Goal: Information Seeking & Learning: Learn about a topic

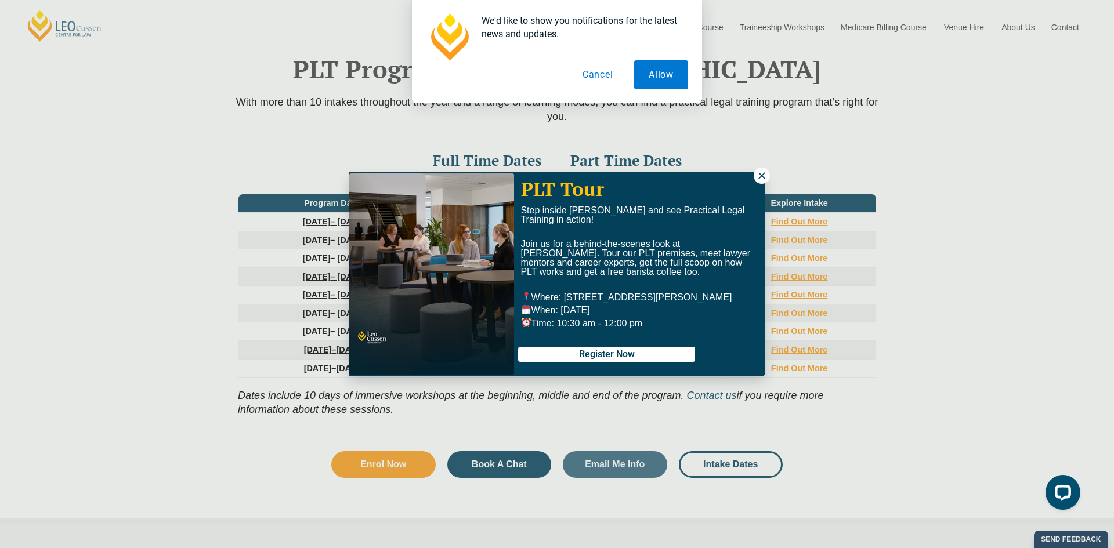
click at [760, 173] on icon at bounding box center [761, 176] width 10 height 10
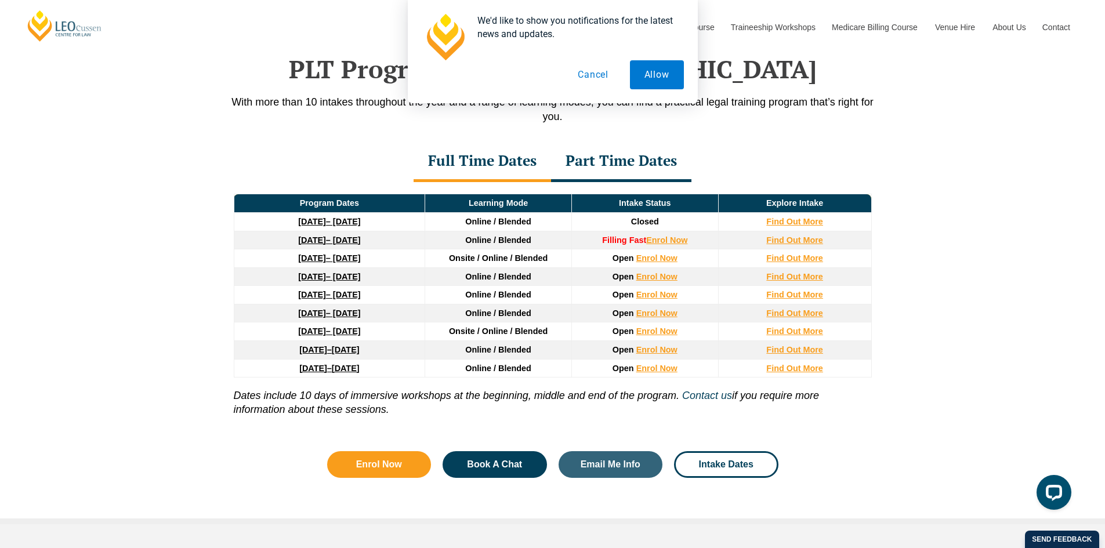
click at [582, 77] on button "Cancel" at bounding box center [593, 74] width 60 height 29
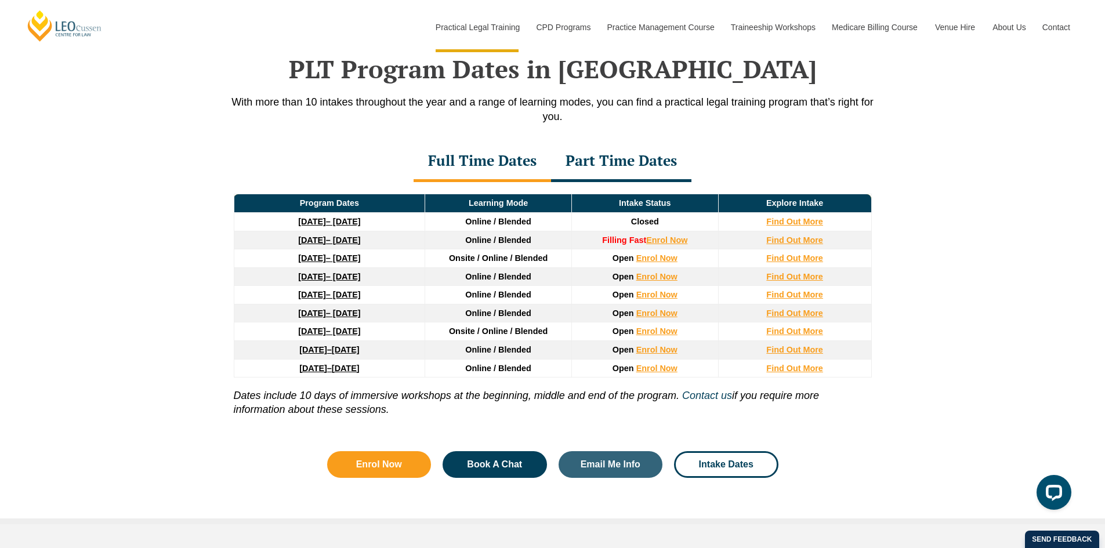
click at [604, 166] on div "Part Time Dates" at bounding box center [621, 162] width 140 height 41
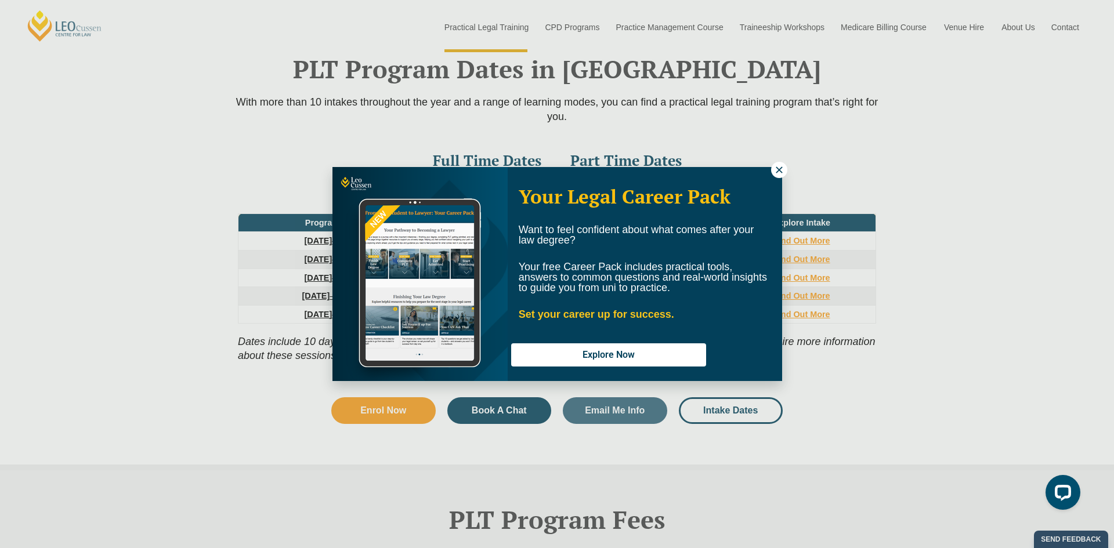
click at [774, 169] on icon at bounding box center [779, 170] width 10 height 10
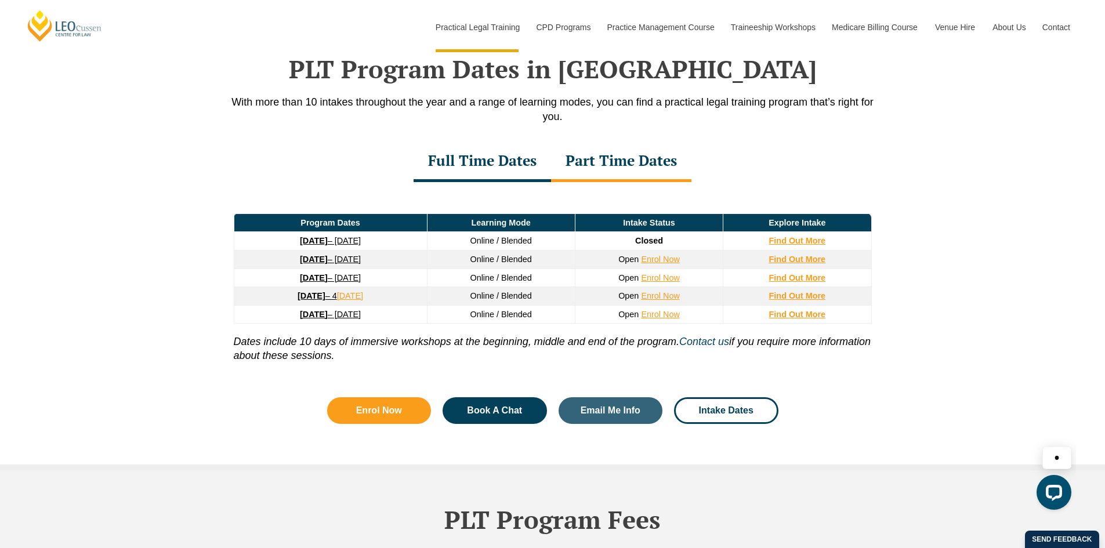
click at [477, 175] on div "Full Time Dates" at bounding box center [482, 162] width 137 height 41
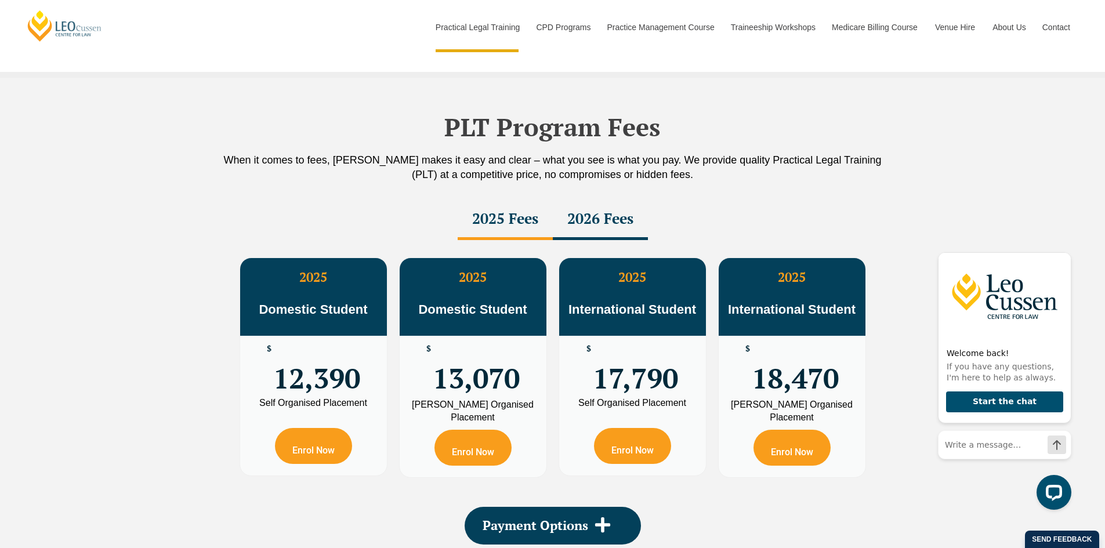
scroll to position [1978, 0]
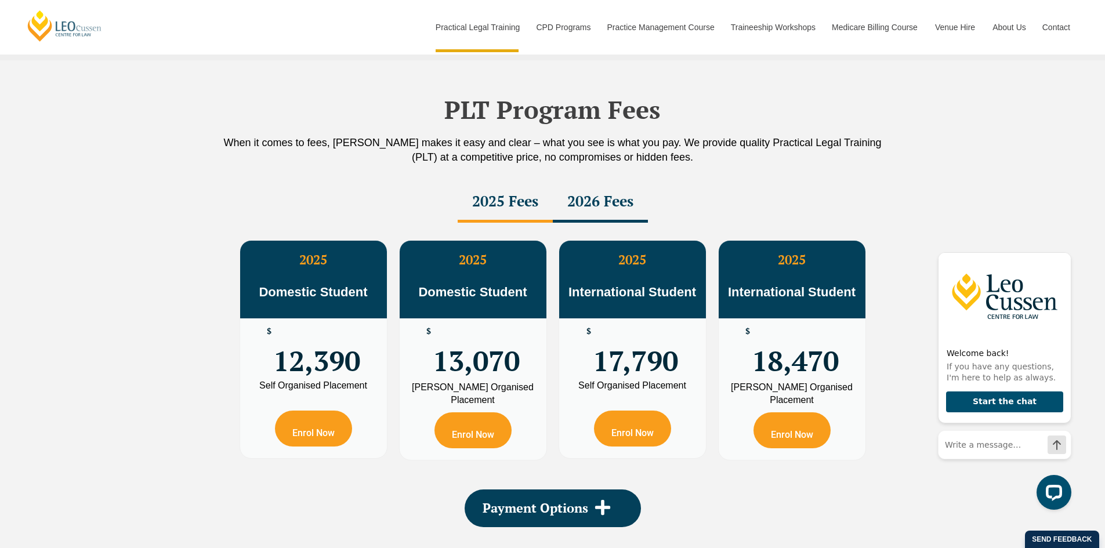
click at [600, 192] on div "2026 Fees" at bounding box center [600, 202] width 95 height 41
click at [534, 201] on div "2025 Fees" at bounding box center [505, 202] width 95 height 41
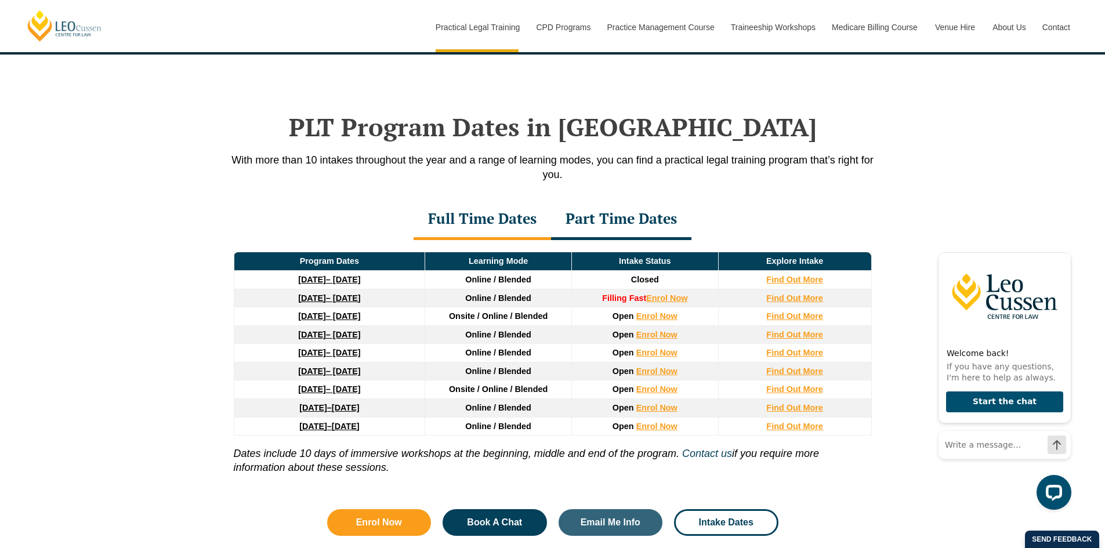
scroll to position [1514, 0]
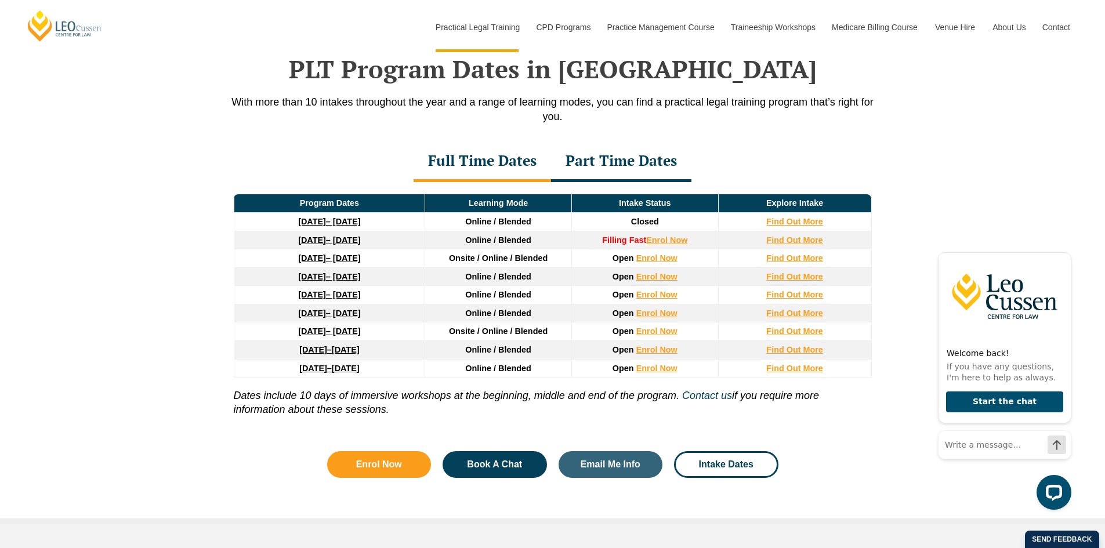
click at [360, 240] on link "8 December 2025 – 8 May 2026" at bounding box center [329, 240] width 62 height 9
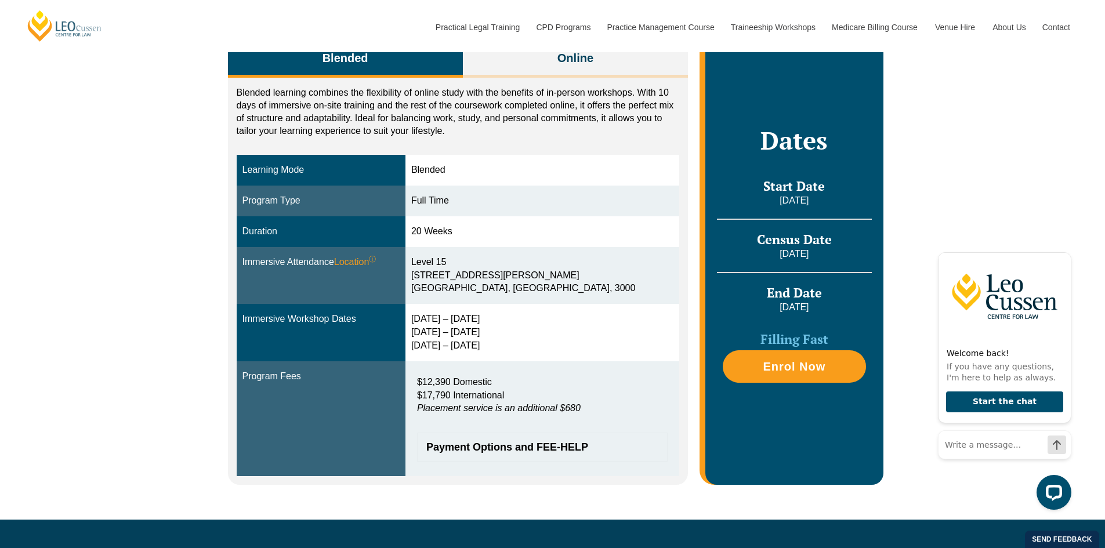
scroll to position [232, 0]
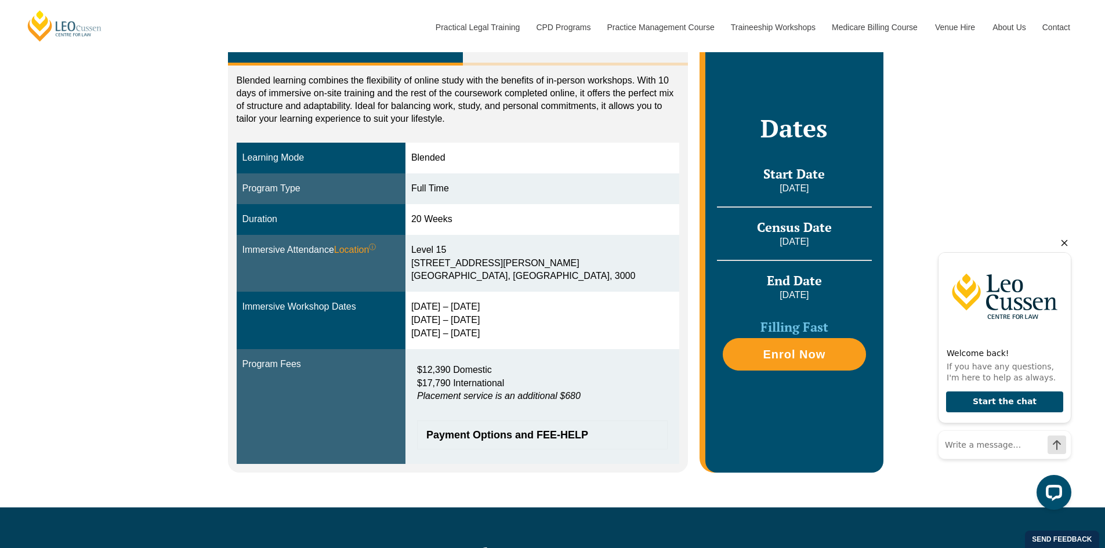
click at [1066, 241] on icon "Hide greeting" at bounding box center [1065, 243] width 6 height 6
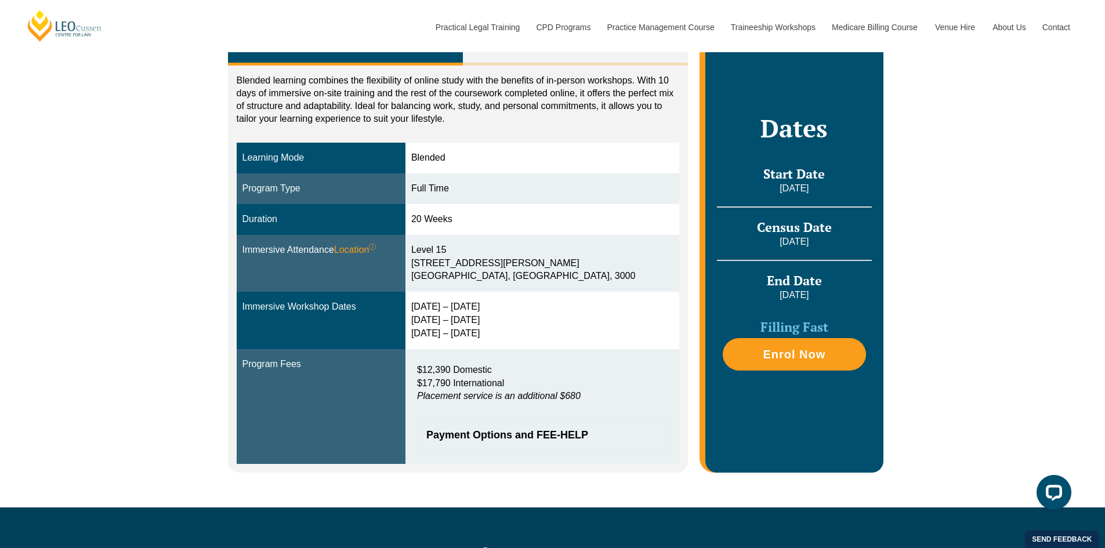
scroll to position [116, 0]
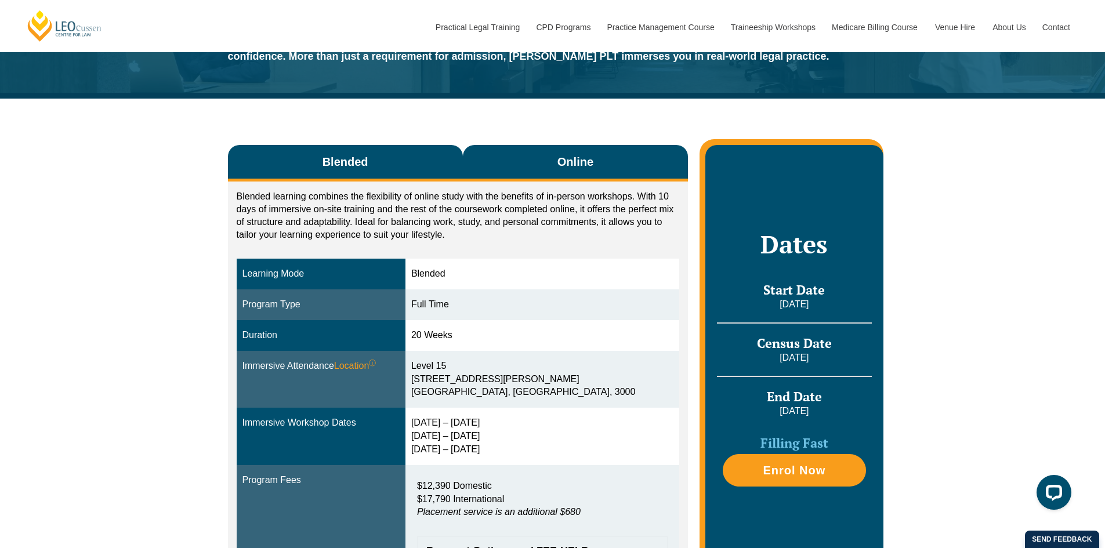
click at [608, 173] on button "Online" at bounding box center [576, 163] width 226 height 37
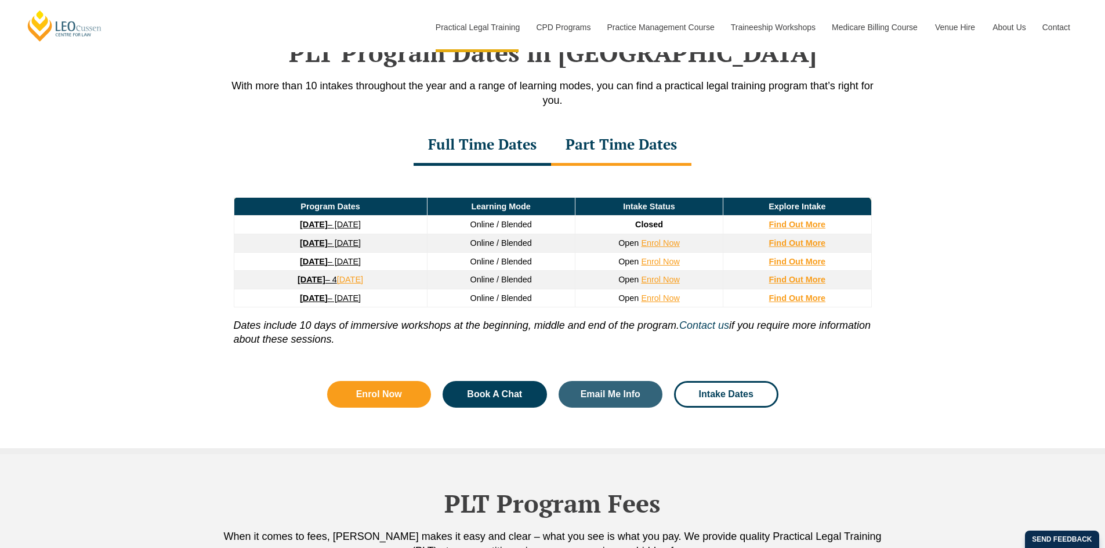
scroll to position [1514, 0]
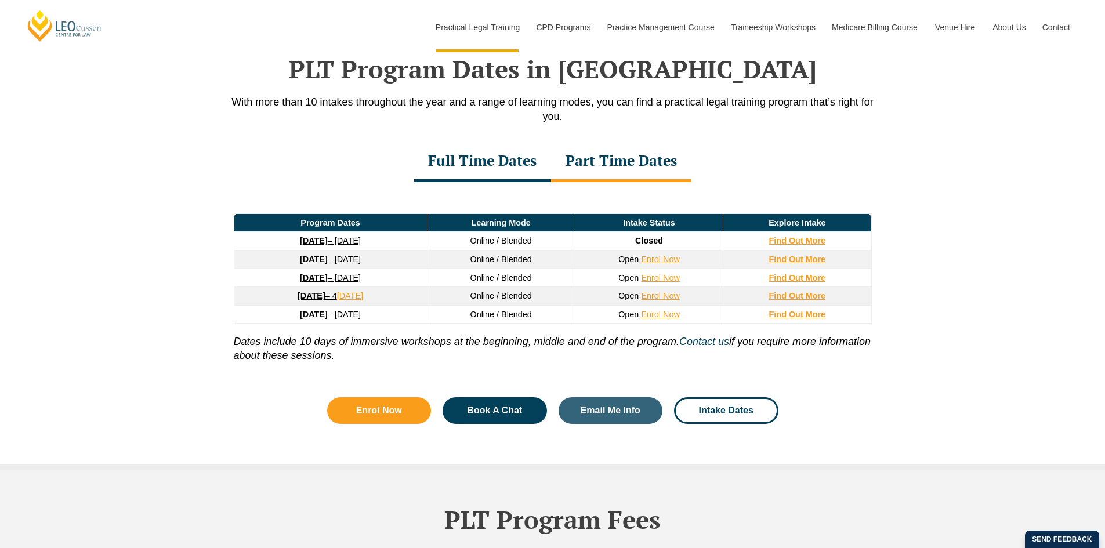
click at [361, 259] on link "26 January 2026 – 21 August 2026" at bounding box center [330, 259] width 61 height 9
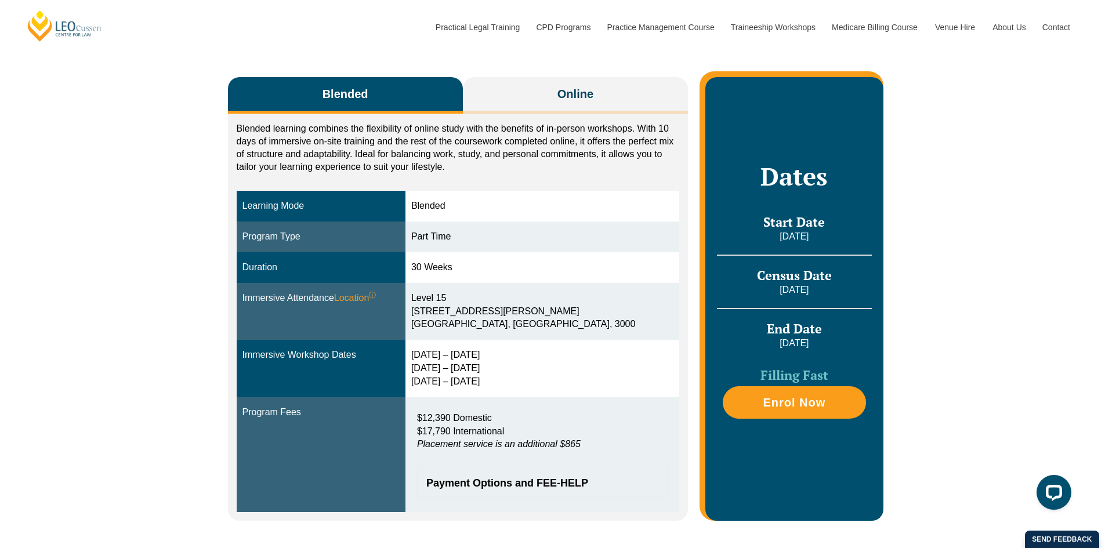
scroll to position [174, 0]
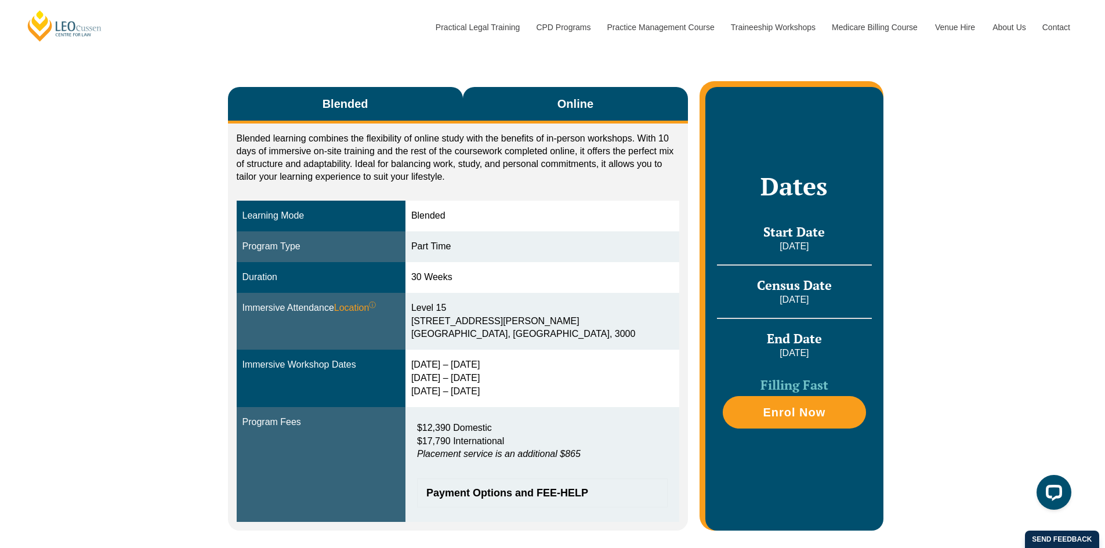
click at [580, 106] on span "Online" at bounding box center [575, 104] width 36 height 16
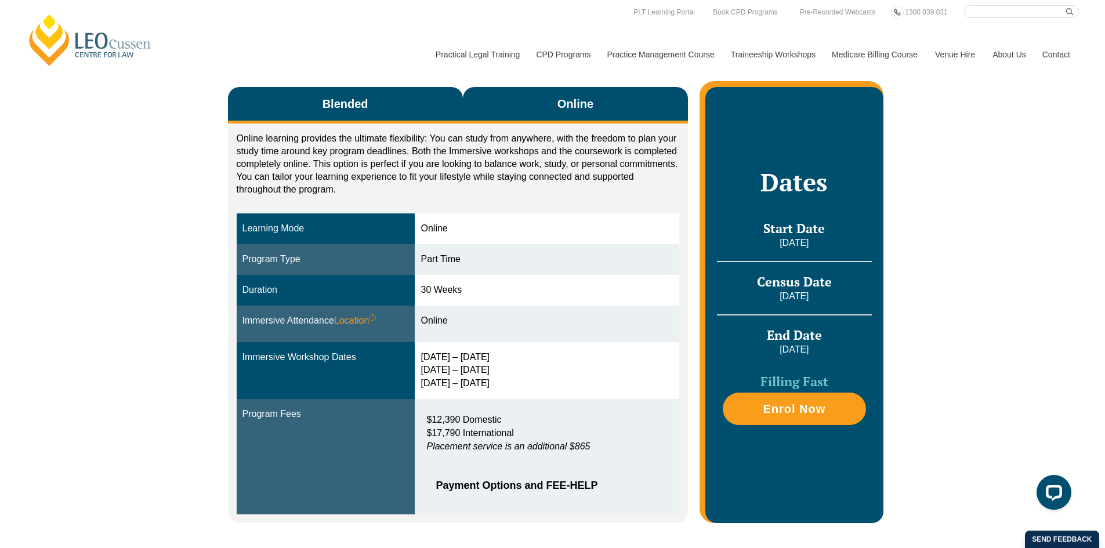
click at [386, 110] on button "Blended" at bounding box center [345, 105] width 235 height 37
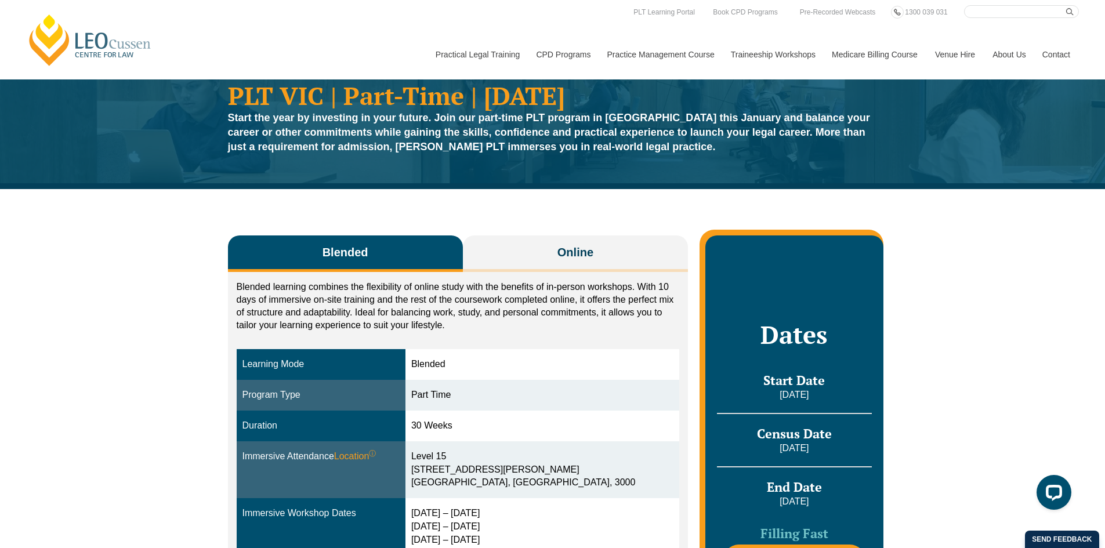
scroll to position [0, 0]
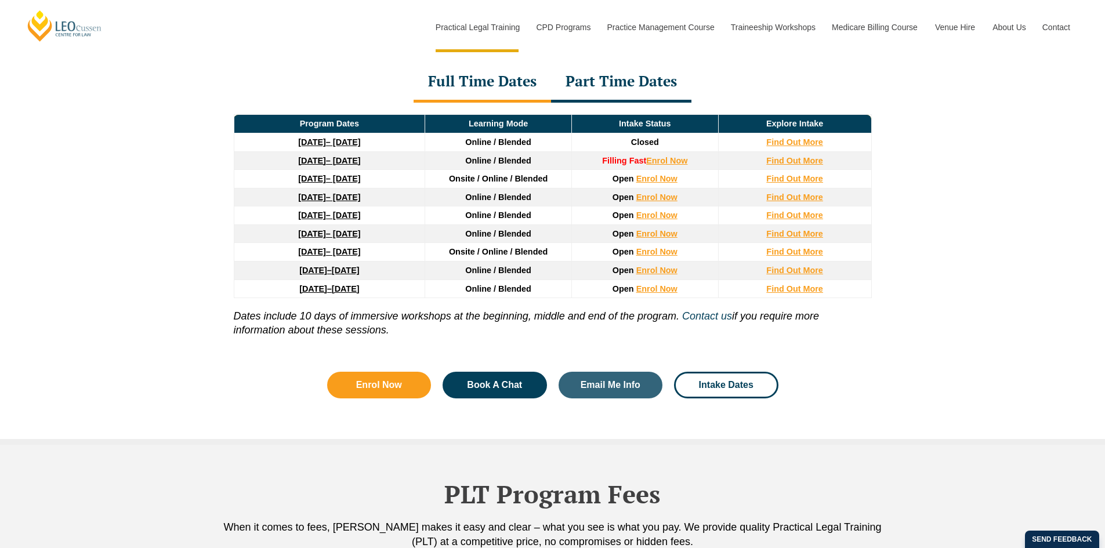
scroll to position [1514, 0]
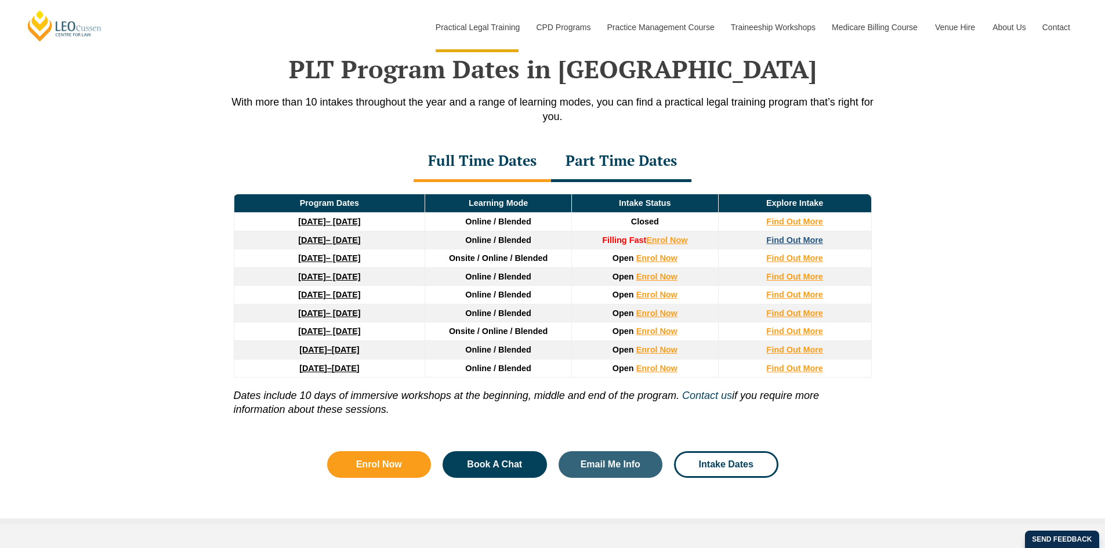
click at [796, 241] on strong "Find Out More" at bounding box center [794, 240] width 57 height 9
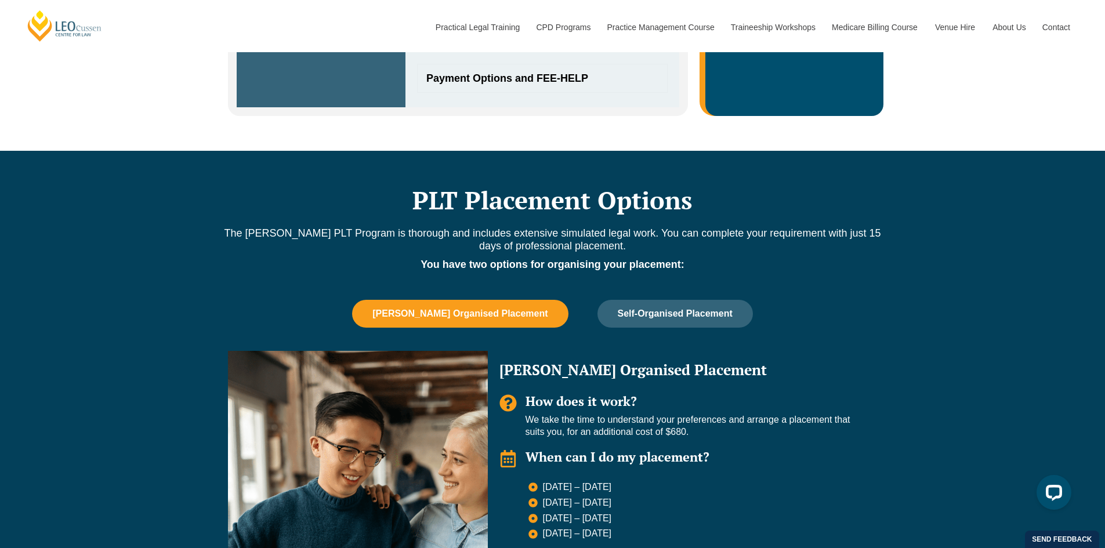
scroll to position [754, 0]
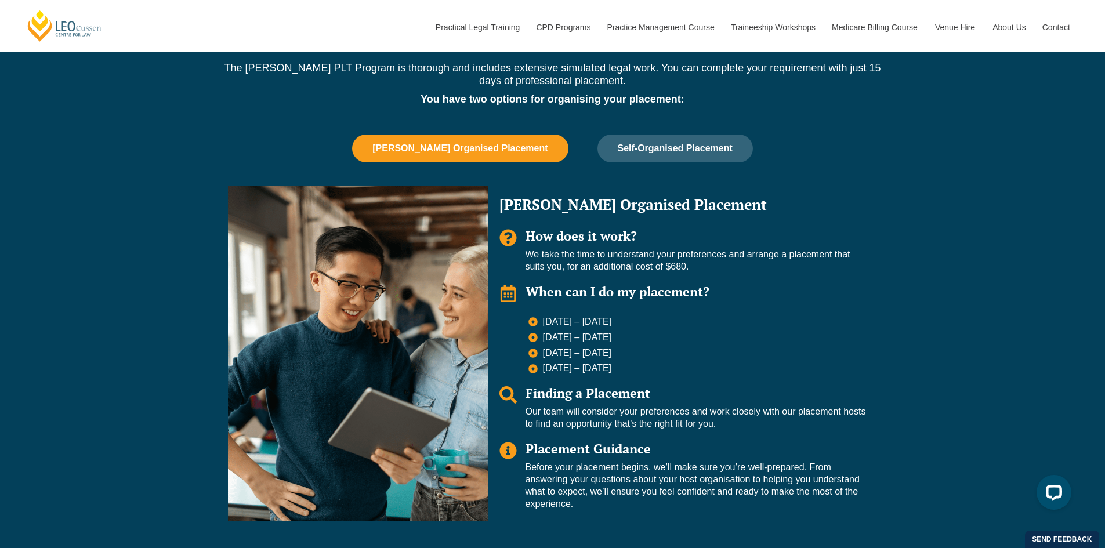
drag, startPoint x: 633, startPoint y: 353, endPoint x: 542, endPoint y: 353, distance: 91.1
click at [542, 353] on span "24 Aug – 11 Sep 2026" at bounding box center [576, 353] width 72 height 12
click at [612, 352] on span "24 Aug – 11 Sep 2026" at bounding box center [576, 353] width 72 height 12
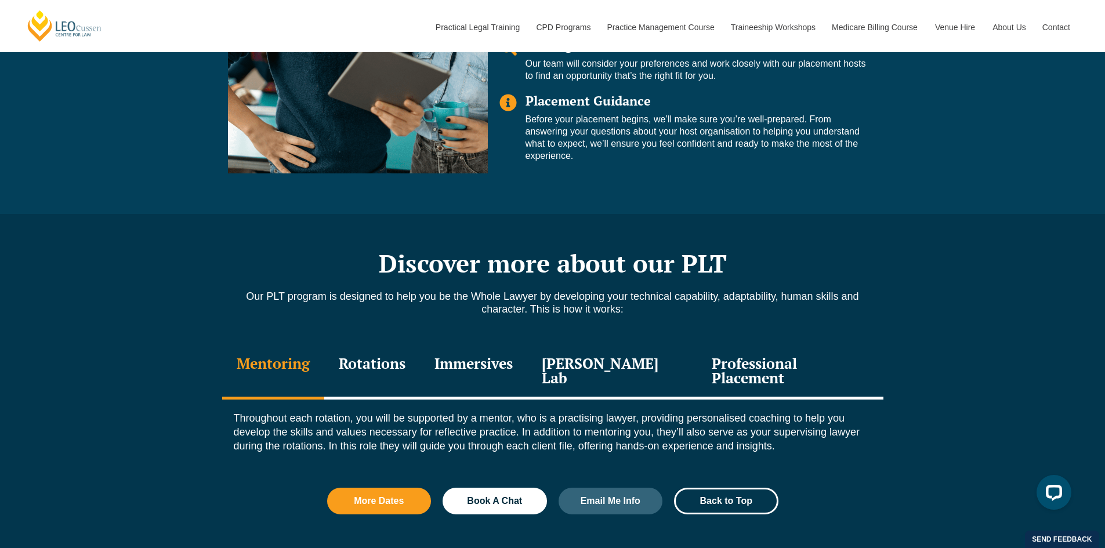
scroll to position [1160, 0]
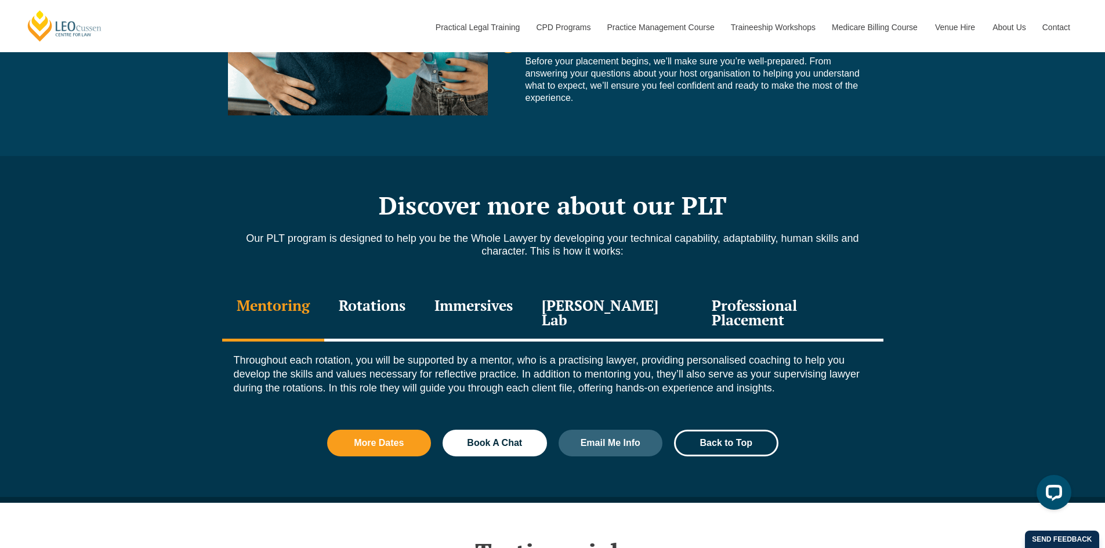
click at [764, 309] on div "Professional Placement" at bounding box center [790, 314] width 186 height 55
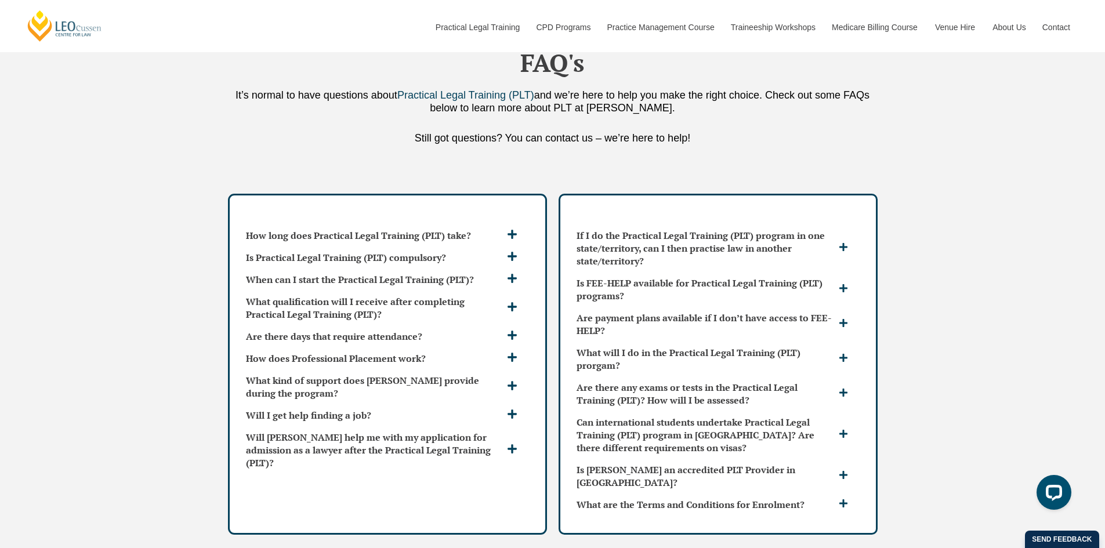
scroll to position [3074, 0]
click at [497, 229] on h3 "How long does Practical Legal Training (PLT) take?" at bounding box center [375, 235] width 258 height 13
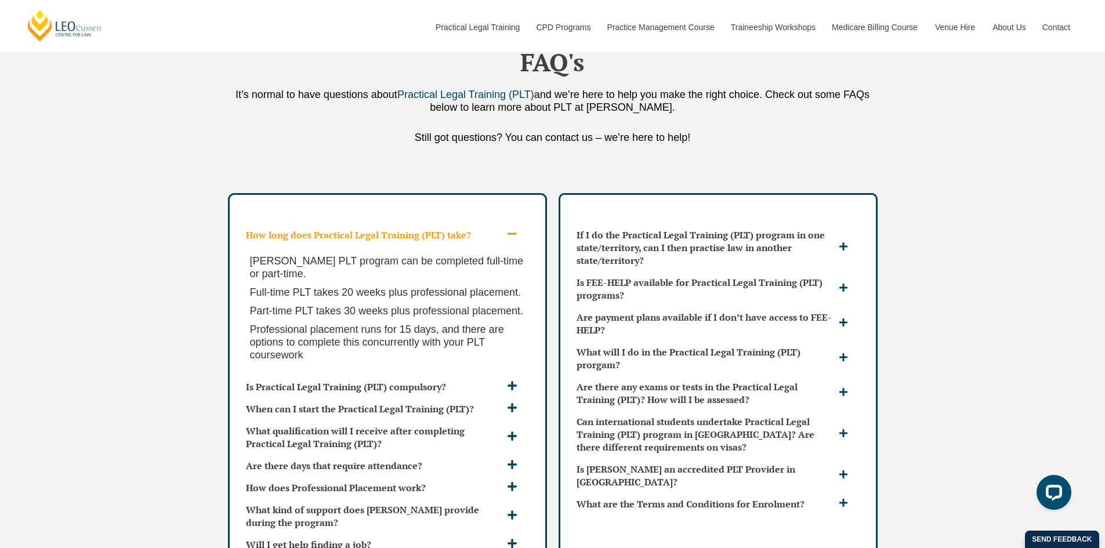
click at [496, 229] on h3 "How long does Practical Legal Training (PLT) take?" at bounding box center [375, 235] width 258 height 13
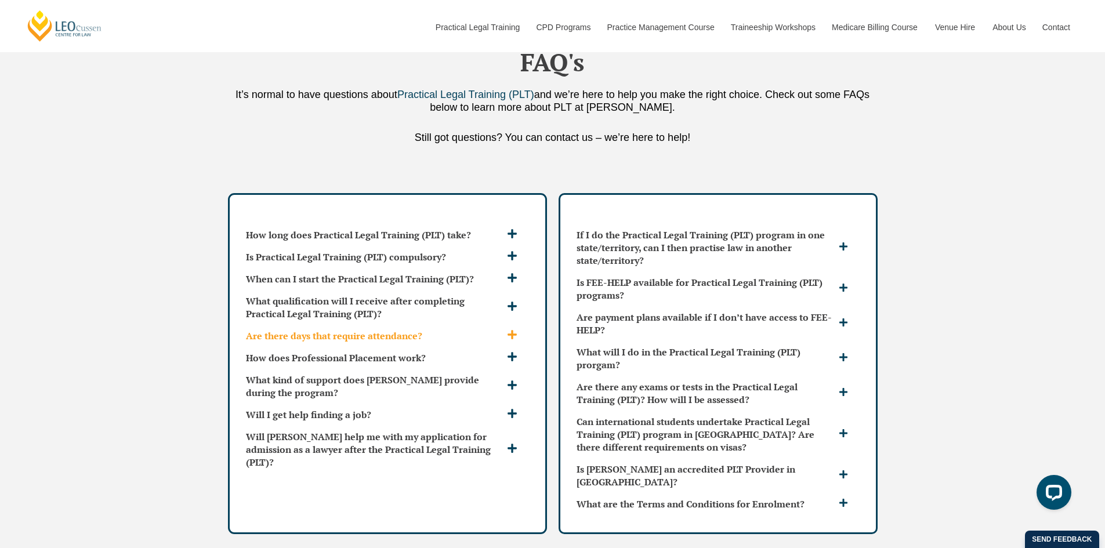
click at [501, 329] on h3 "Are there days that require attendance?" at bounding box center [375, 335] width 258 height 13
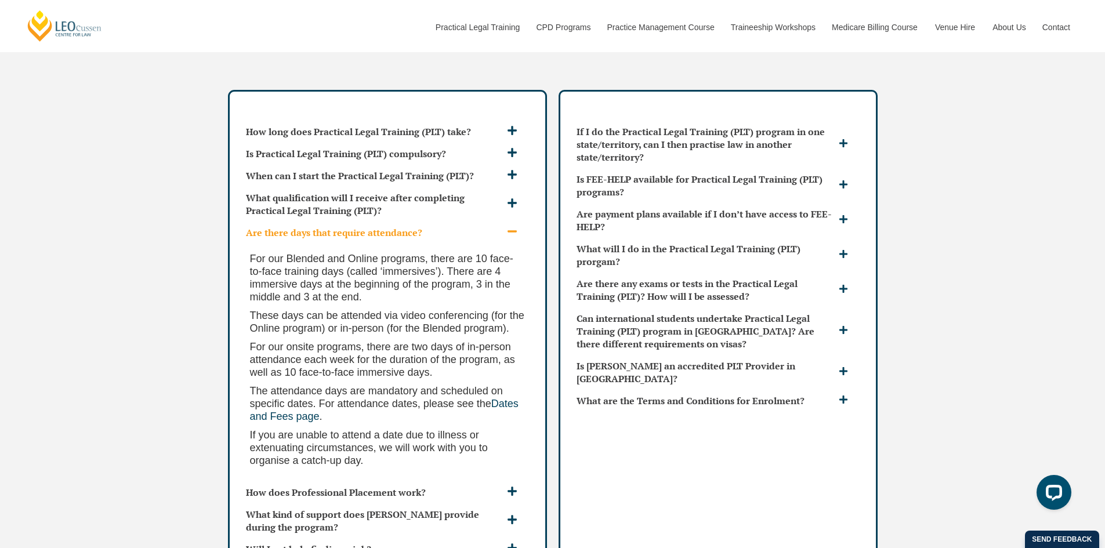
scroll to position [3190, 0]
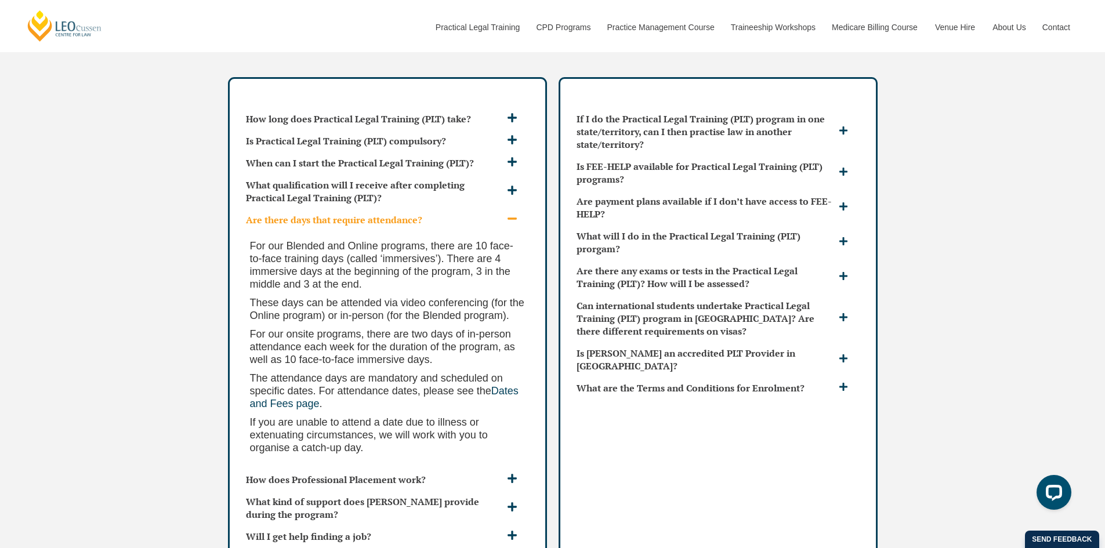
click at [510, 209] on div "Are there days that require attendance?" at bounding box center [387, 220] width 292 height 22
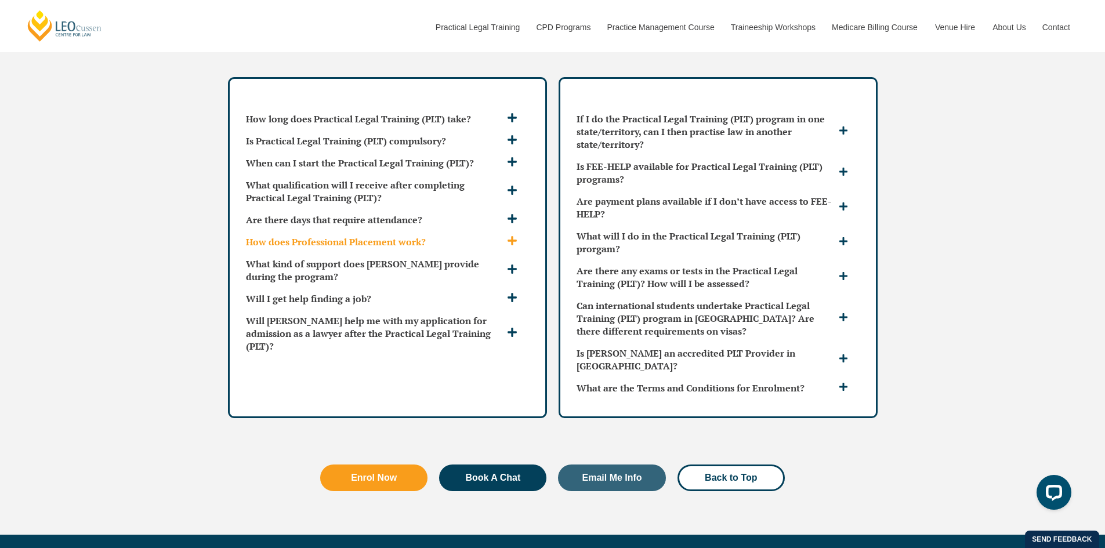
click at [507, 236] on icon at bounding box center [512, 241] width 10 height 10
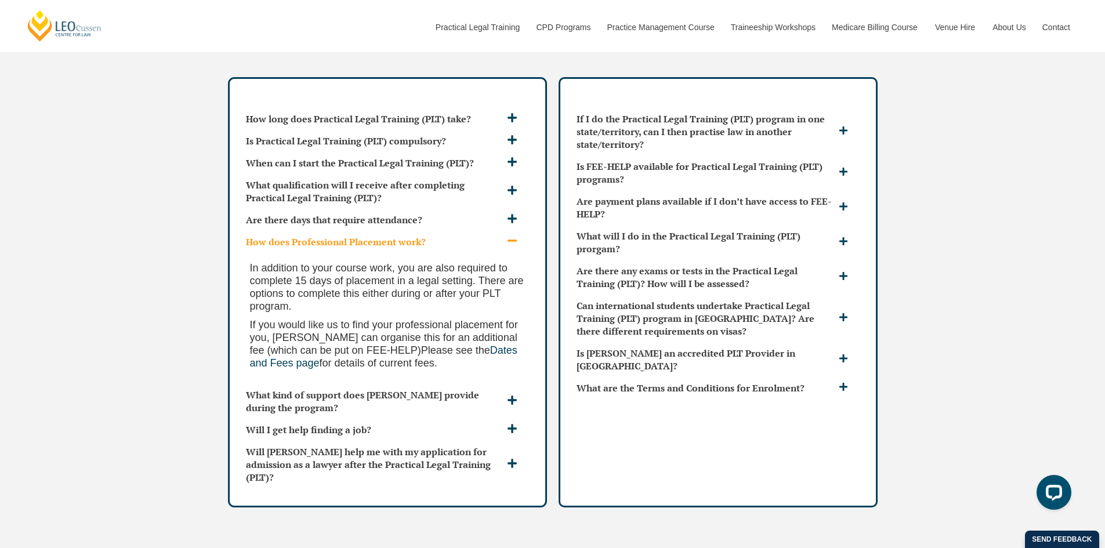
click at [505, 236] on span at bounding box center [513, 242] width 19 height 12
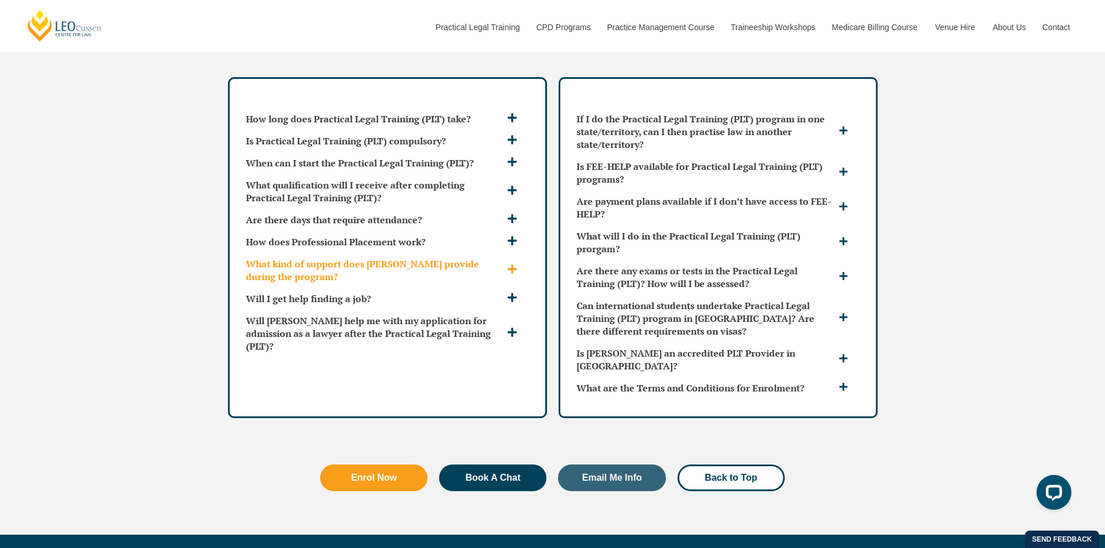
click at [503, 258] on h3 "What kind of support does Leo Cussen provide during the program?" at bounding box center [375, 271] width 258 height 26
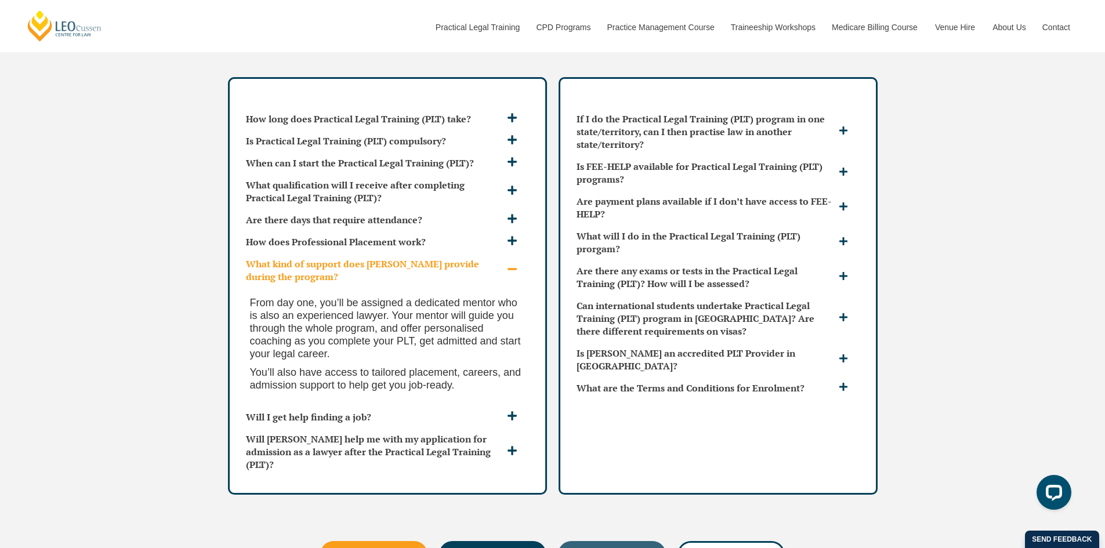
click at [503, 258] on h3 "What kind of support does Leo Cussen provide during the program?" at bounding box center [375, 271] width 258 height 26
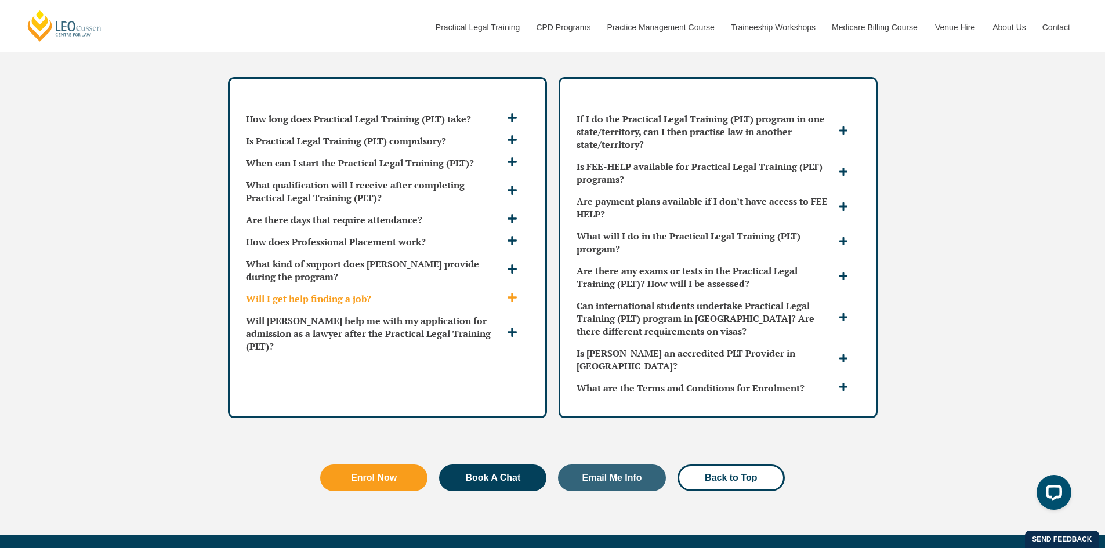
click at [508, 294] on icon at bounding box center [512, 298] width 9 height 9
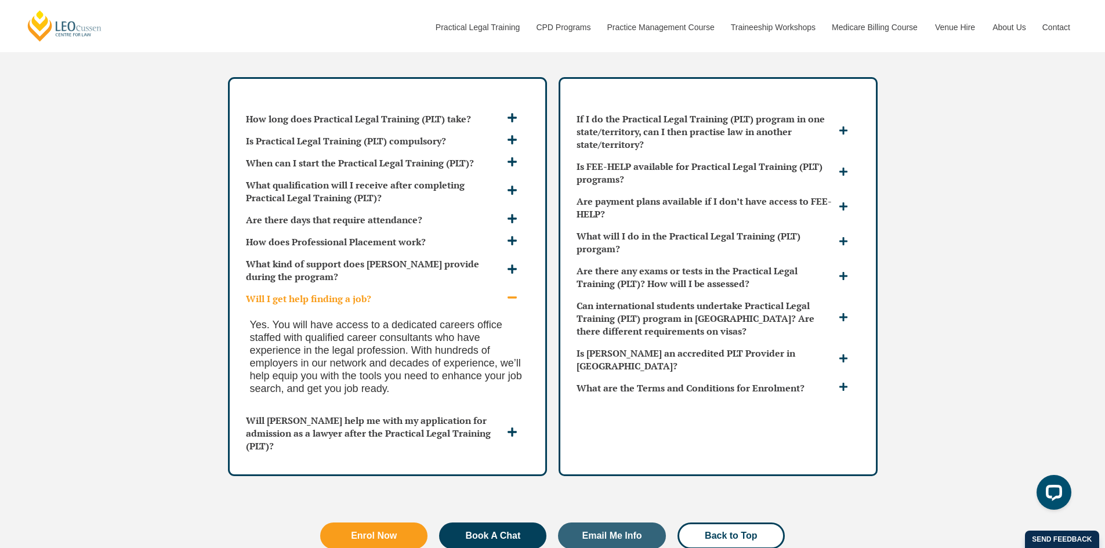
click at [505, 292] on span at bounding box center [513, 298] width 19 height 12
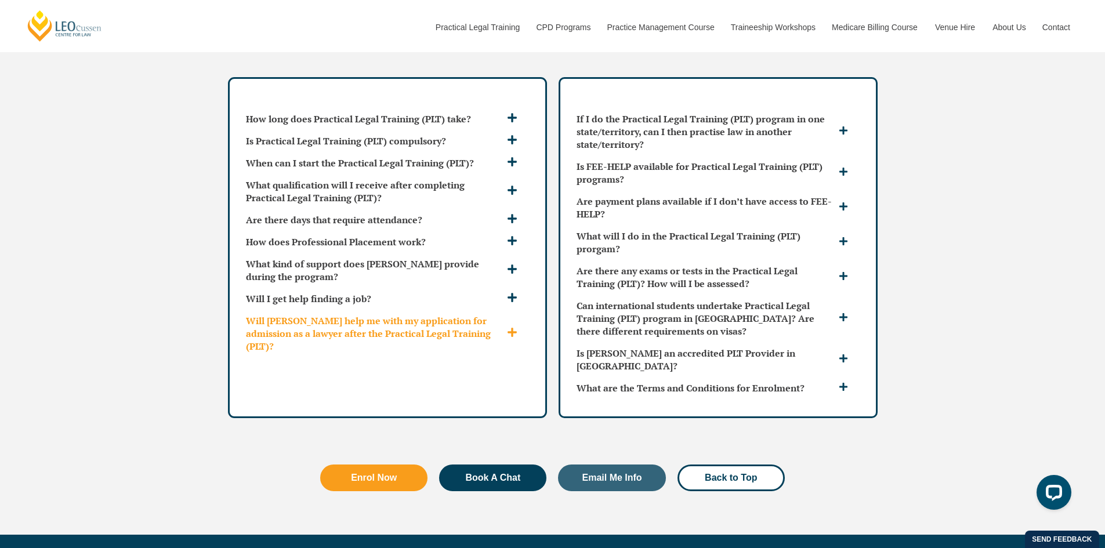
click at [511, 310] on div "Will Leo Cussen help me with my application for admission as a lawyer after the…" at bounding box center [387, 334] width 292 height 48
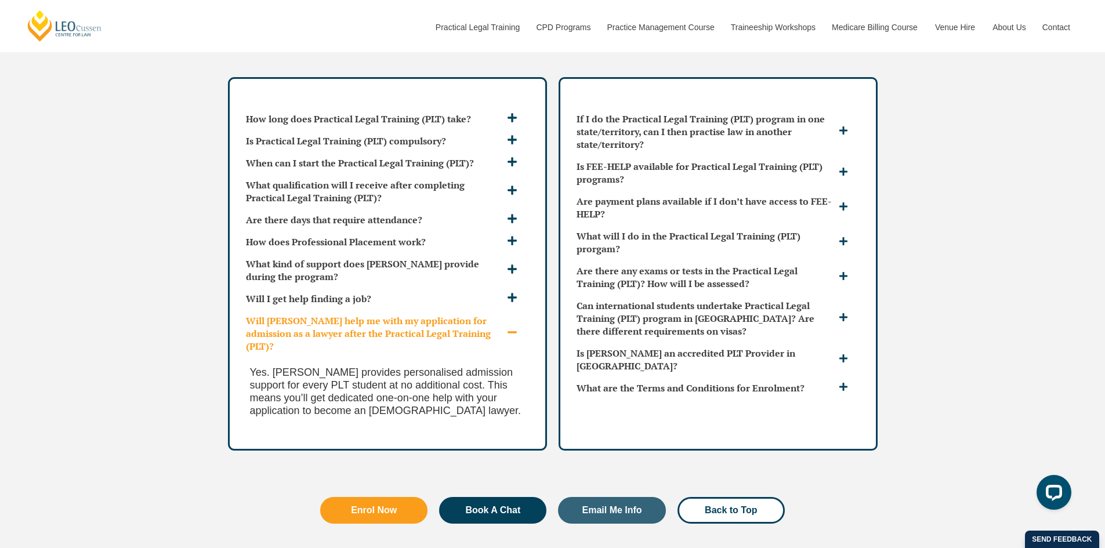
click at [506, 310] on div "Will Leo Cussen help me with my application for admission as a lawyer after the…" at bounding box center [387, 334] width 292 height 48
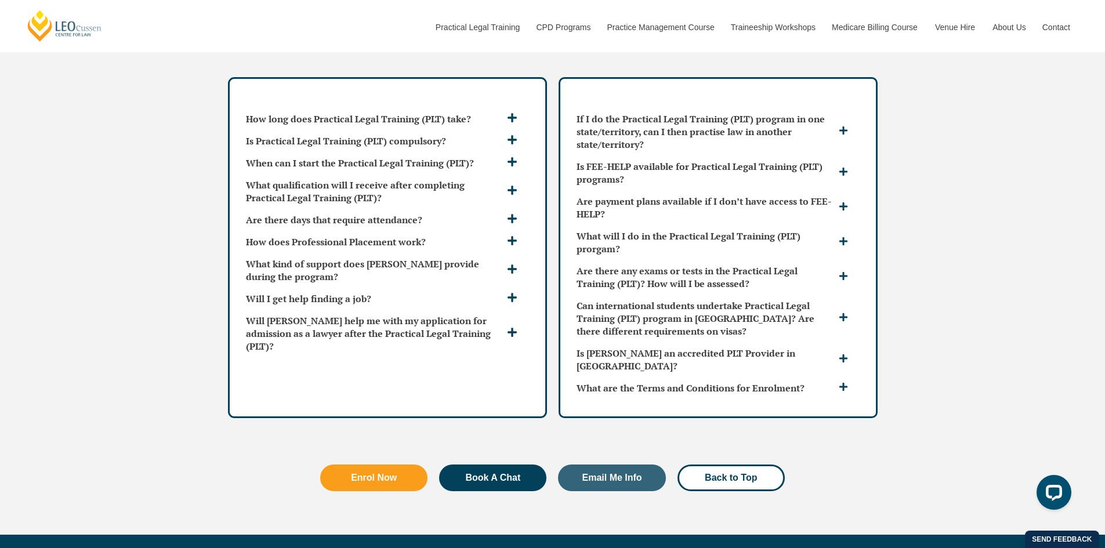
scroll to position [3132, 0]
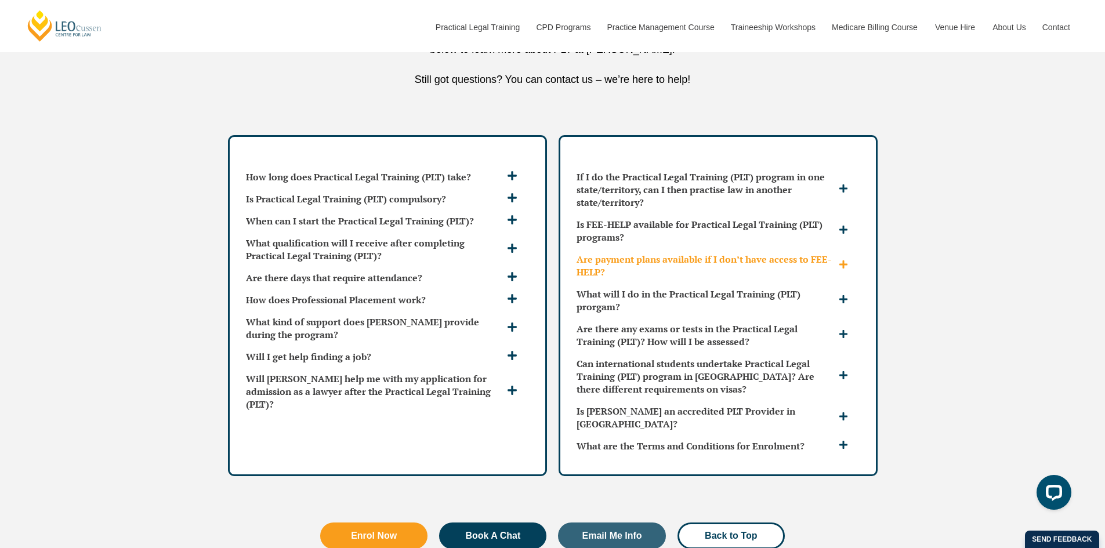
click at [849, 248] on div "Are payment plans available if I don’t have access to FEE-HELP?" at bounding box center [718, 265] width 292 height 35
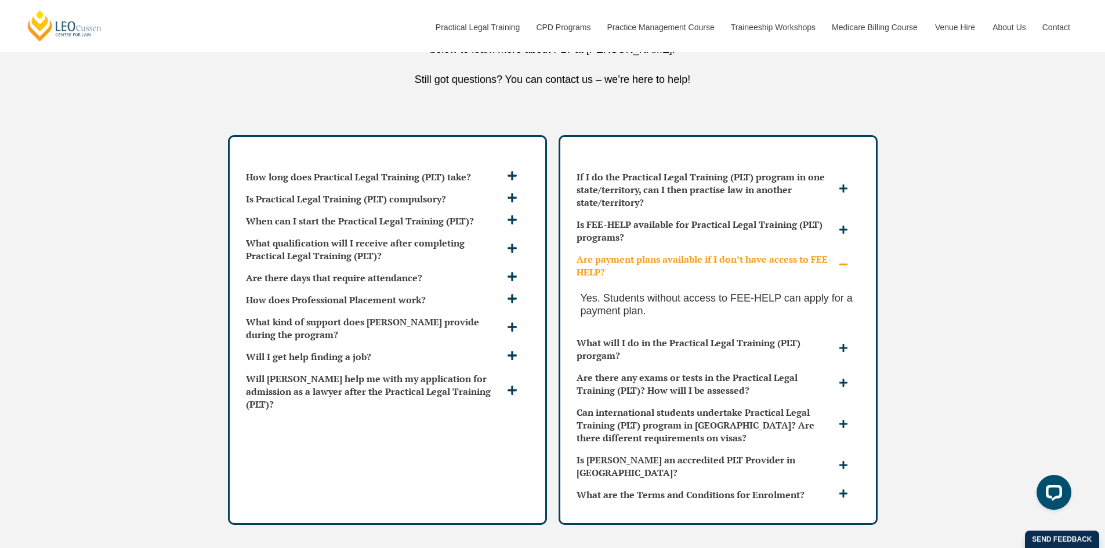
click at [849, 248] on div "Are payment plans available if I don’t have access to FEE-HELP?" at bounding box center [718, 265] width 292 height 35
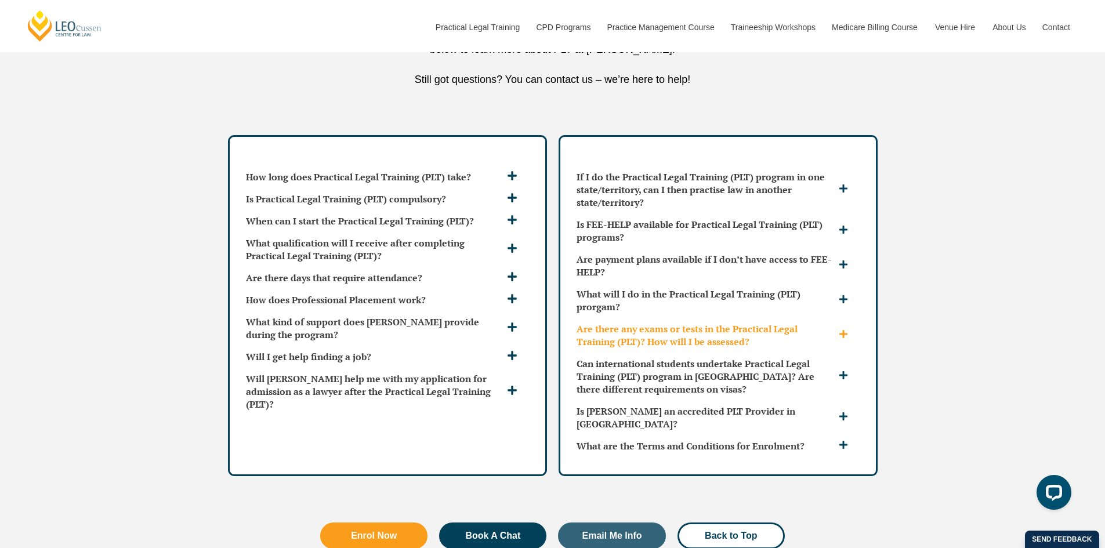
click at [845, 329] on icon at bounding box center [843, 333] width 9 height 9
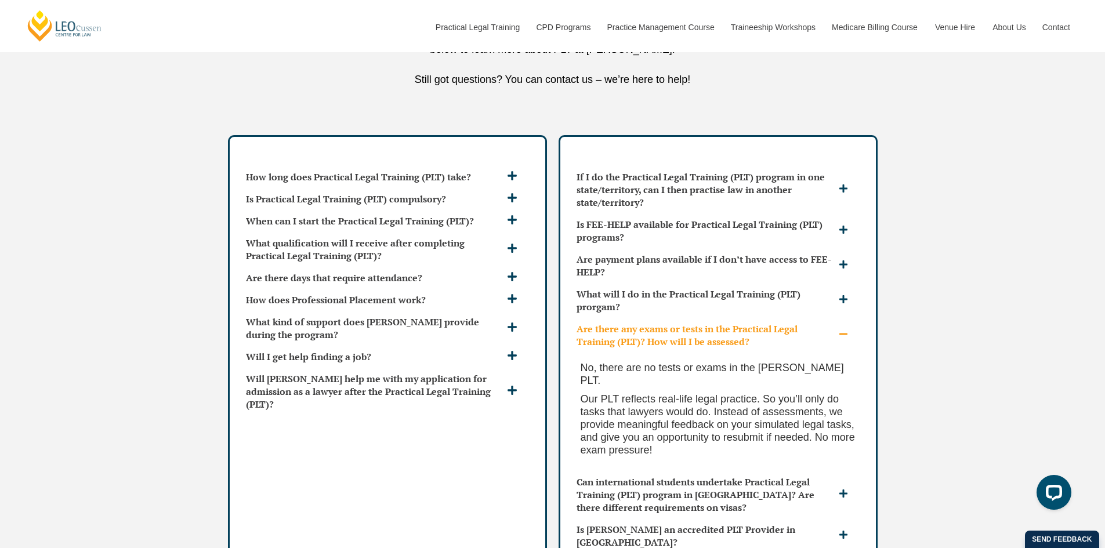
scroll to position [3190, 0]
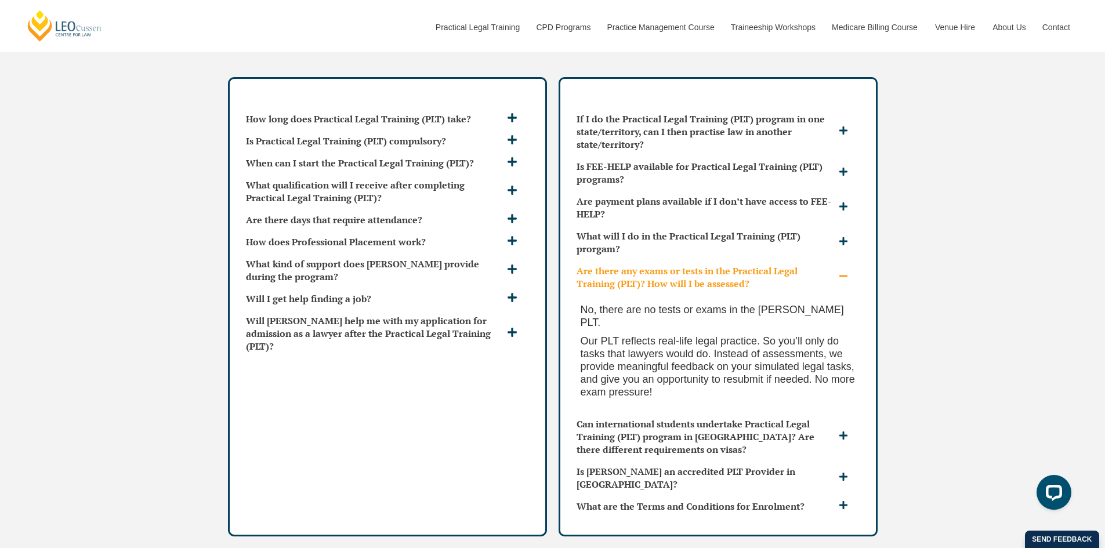
click at [839, 271] on icon at bounding box center [843, 275] width 9 height 9
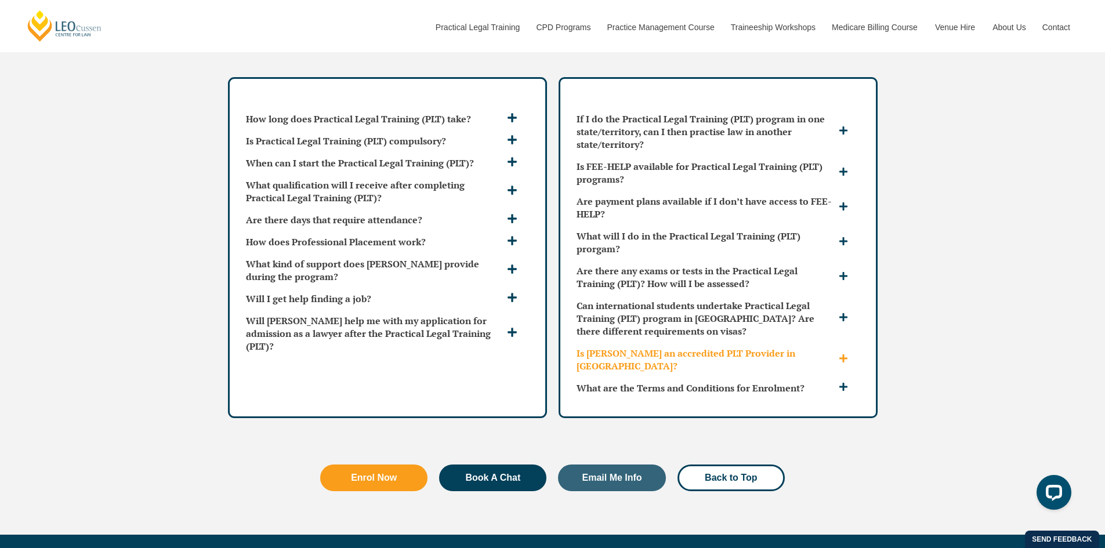
click at [845, 354] on icon at bounding box center [843, 358] width 8 height 8
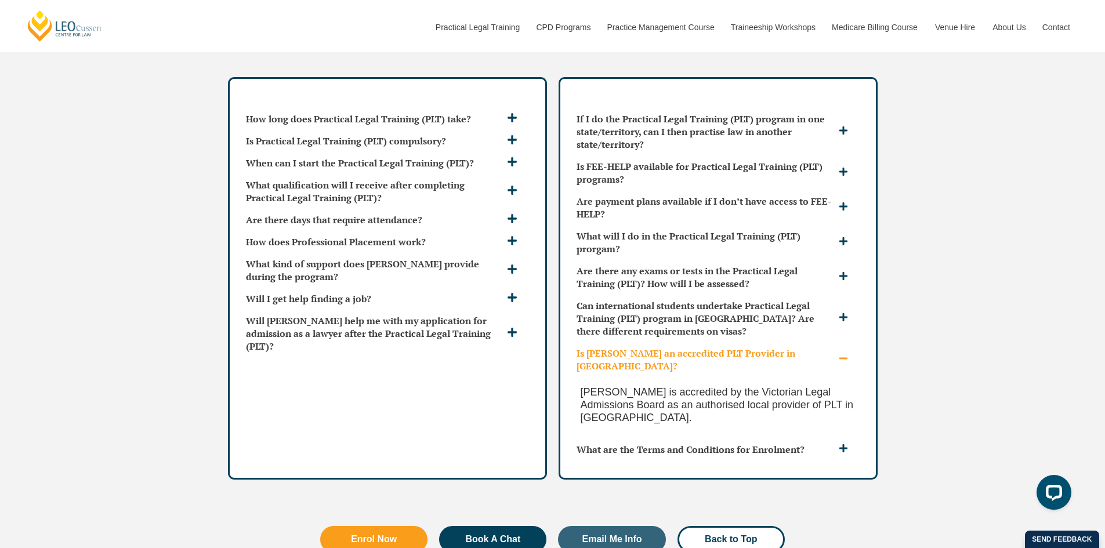
click at [845, 358] on icon at bounding box center [843, 359] width 8 height 2
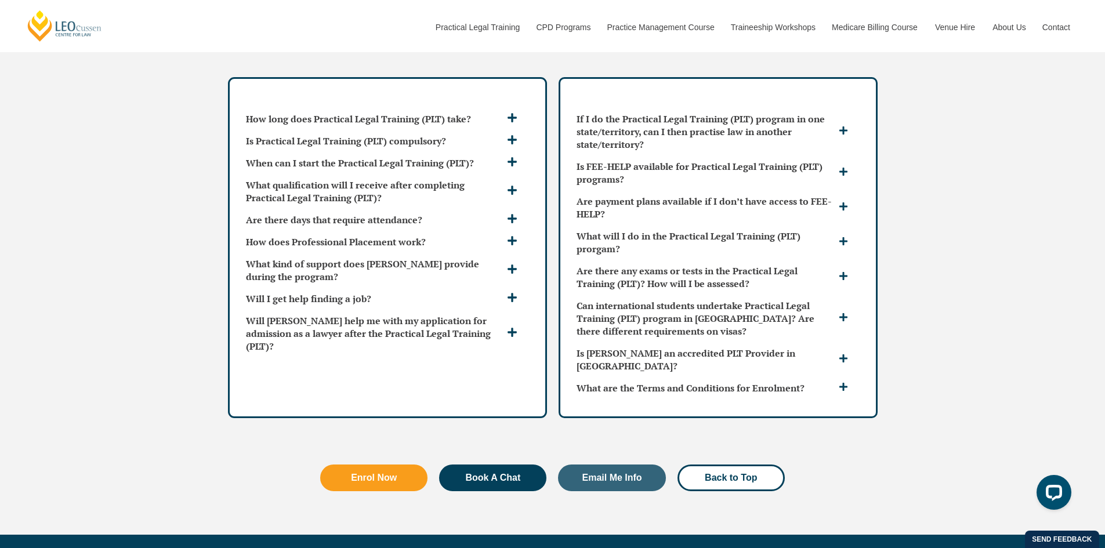
click at [842, 367] on div "If I do the Practical Legal Training (PLT) program in one state/territory, can …" at bounding box center [718, 247] width 319 height 341
click at [836, 382] on span at bounding box center [845, 387] width 18 height 11
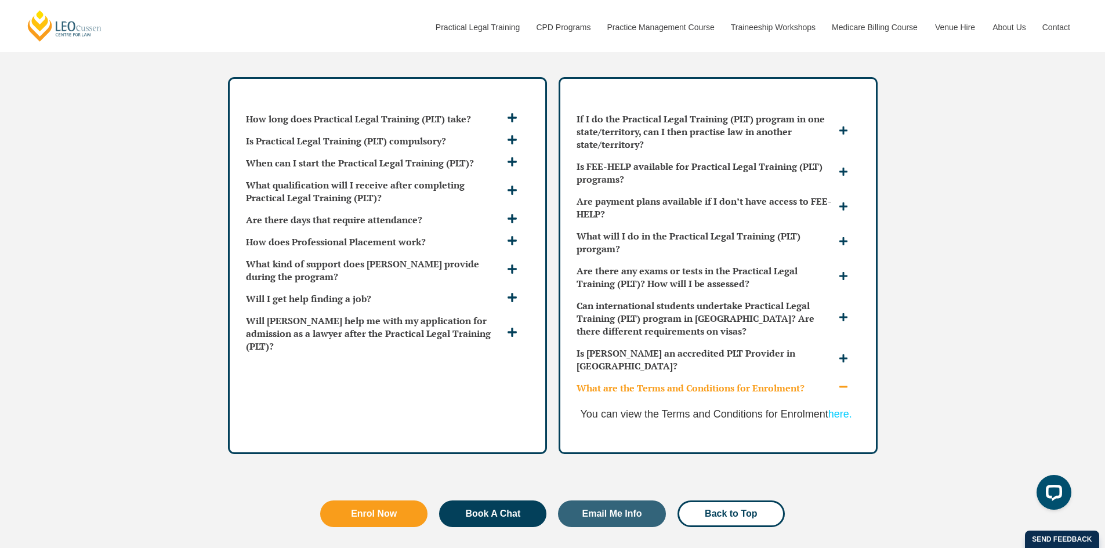
click at [836, 382] on span at bounding box center [845, 387] width 18 height 11
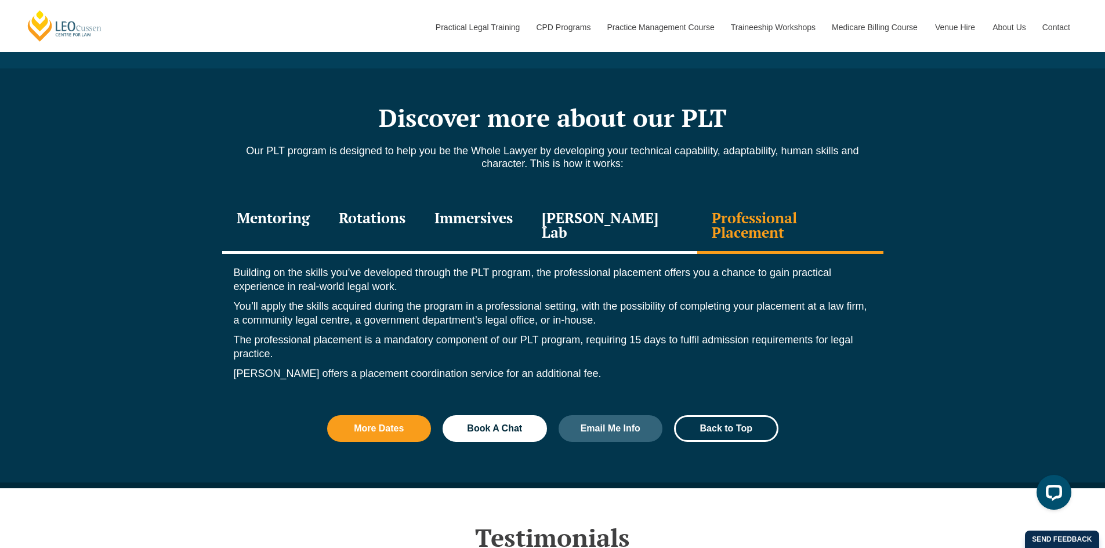
scroll to position [1276, 0]
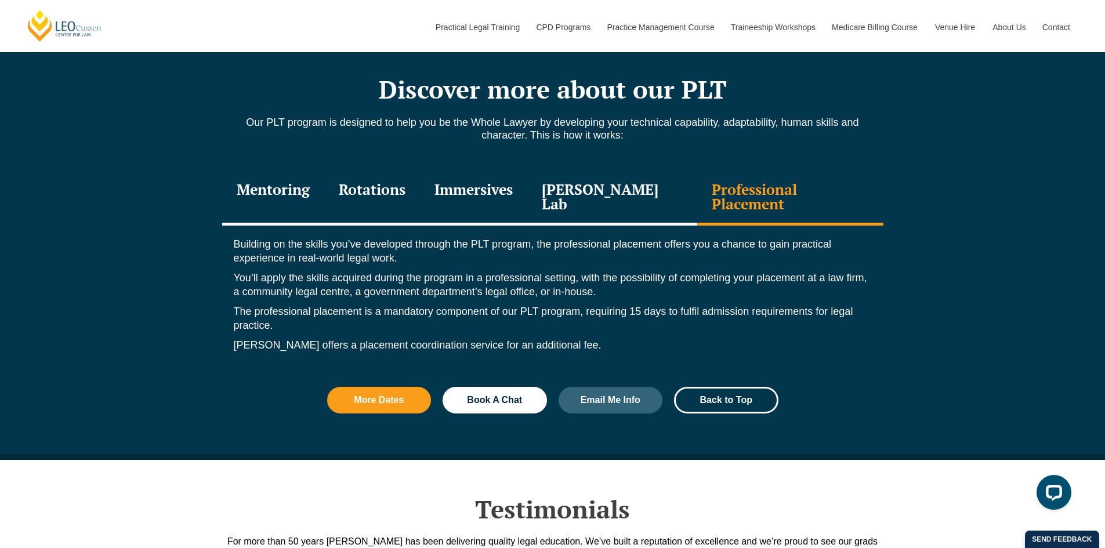
click at [638, 204] on div "Leo Justice Lab" at bounding box center [612, 198] width 171 height 55
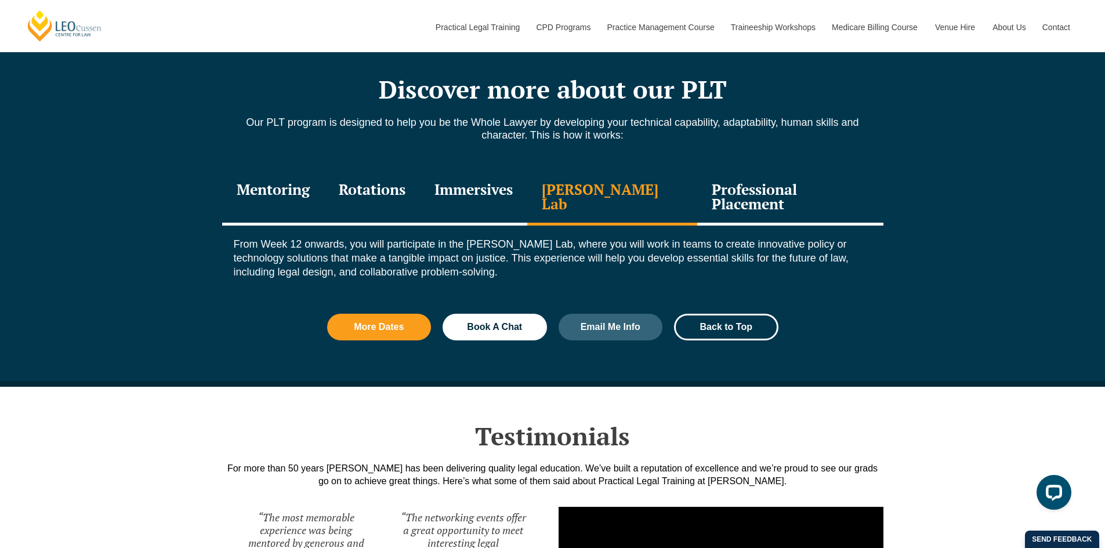
click at [518, 187] on div "Immersives" at bounding box center [473, 198] width 107 height 55
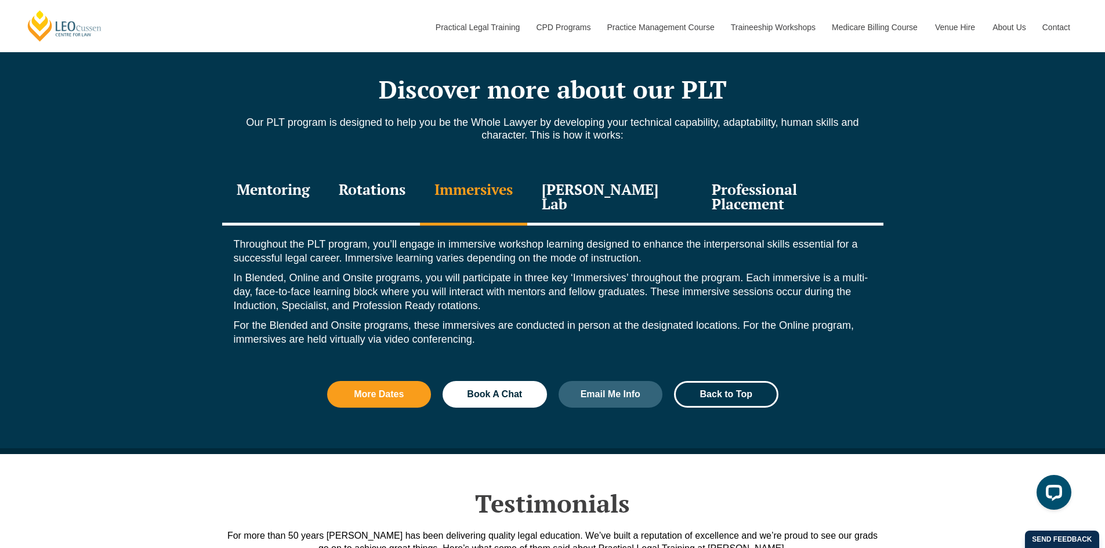
click at [364, 192] on div "Rotations" at bounding box center [372, 198] width 96 height 55
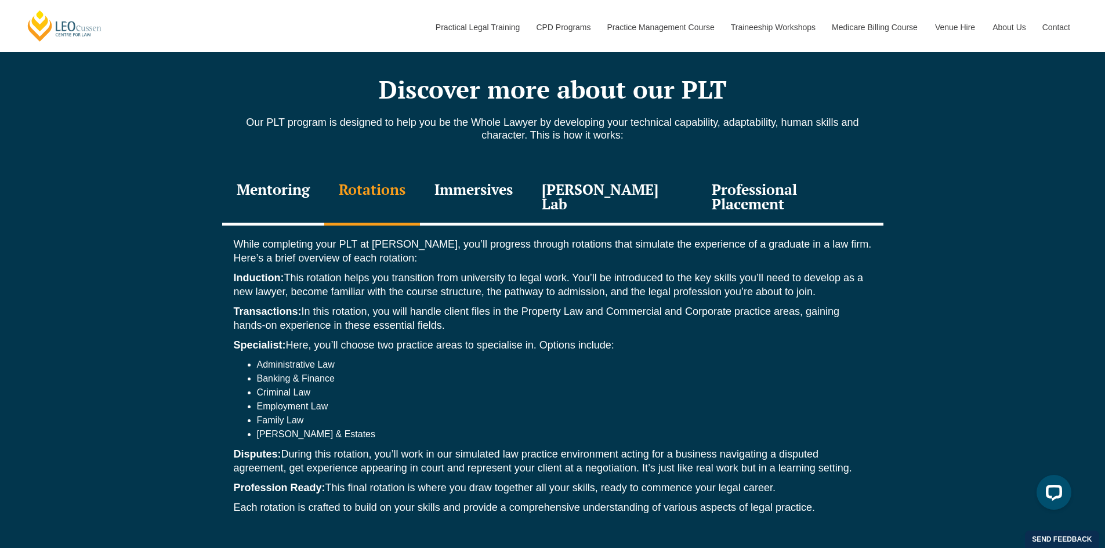
click at [303, 195] on div "Mentoring" at bounding box center [273, 198] width 102 height 55
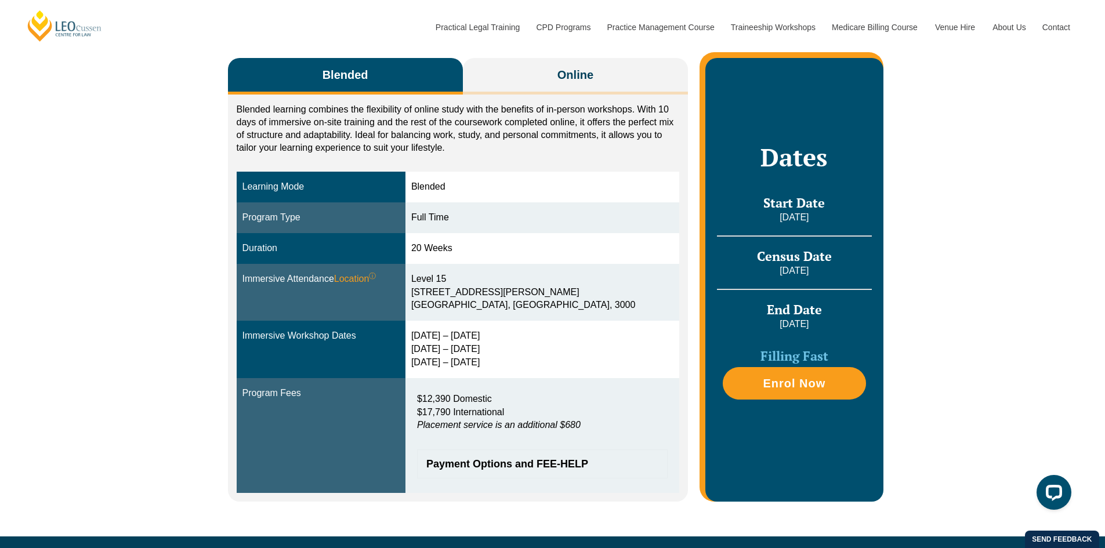
scroll to position [174, 0]
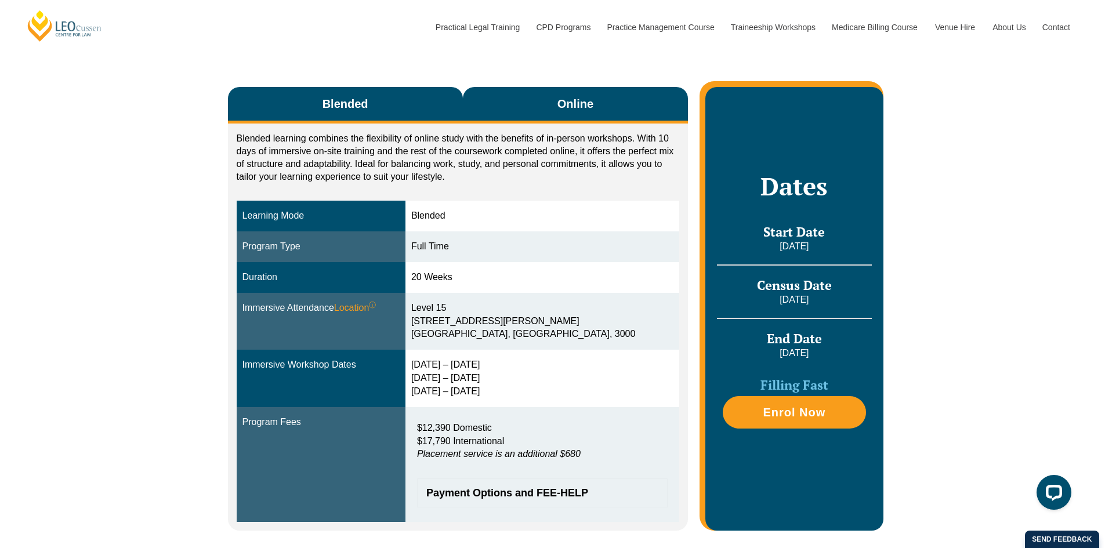
click at [568, 111] on span "Online" at bounding box center [575, 104] width 36 height 16
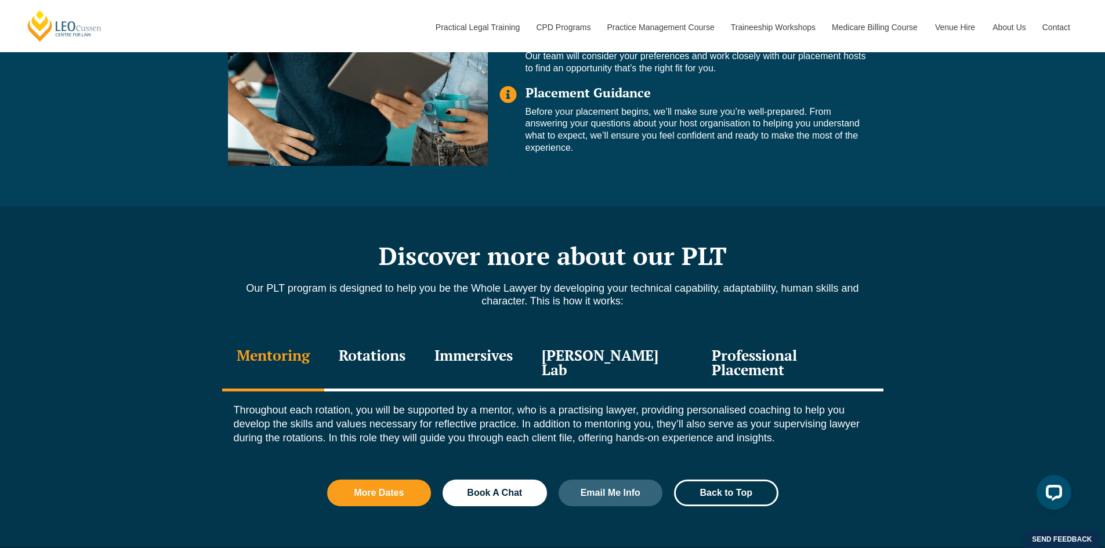
scroll to position [1218, 0]
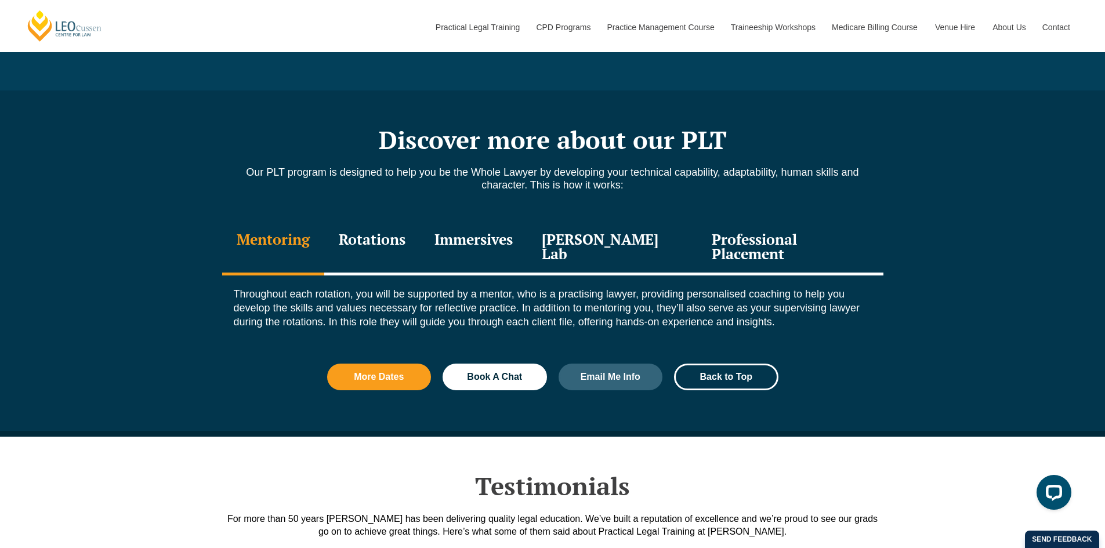
click at [494, 239] on div "Immersives" at bounding box center [473, 247] width 107 height 55
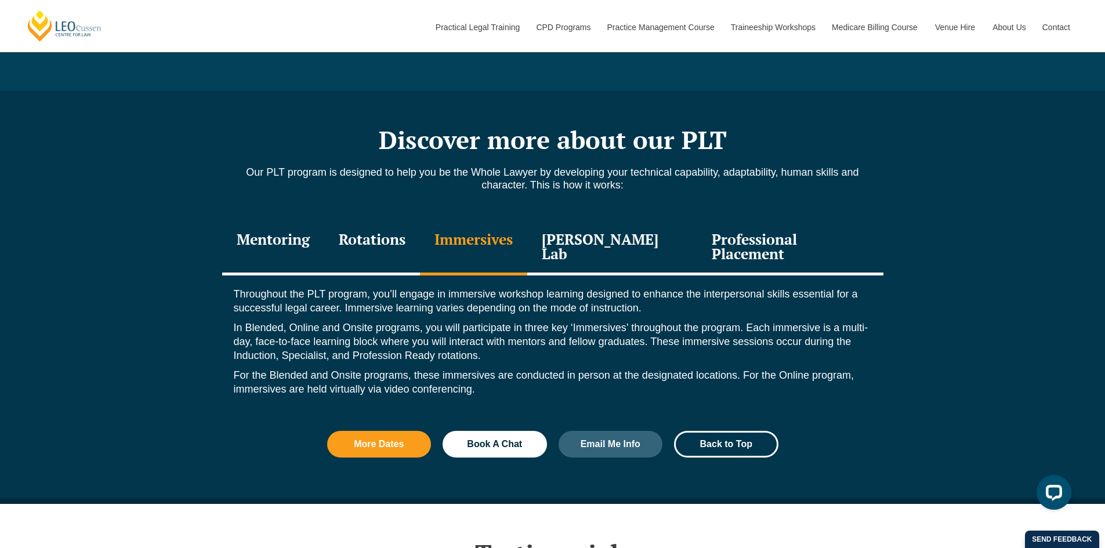
click at [628, 243] on div "Leo Justice Lab" at bounding box center [612, 247] width 171 height 55
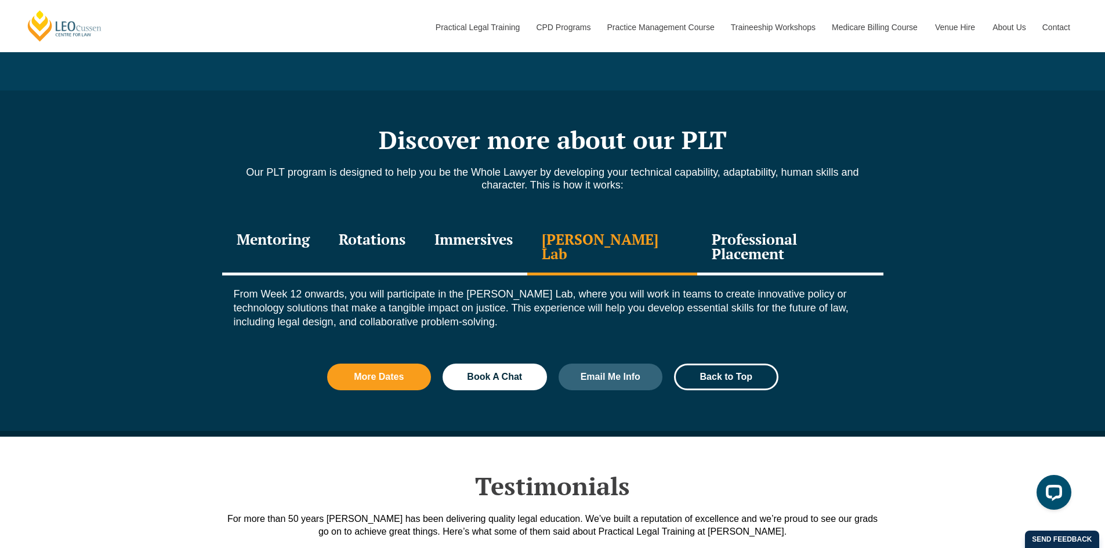
click at [295, 246] on div "Mentoring" at bounding box center [273, 247] width 102 height 55
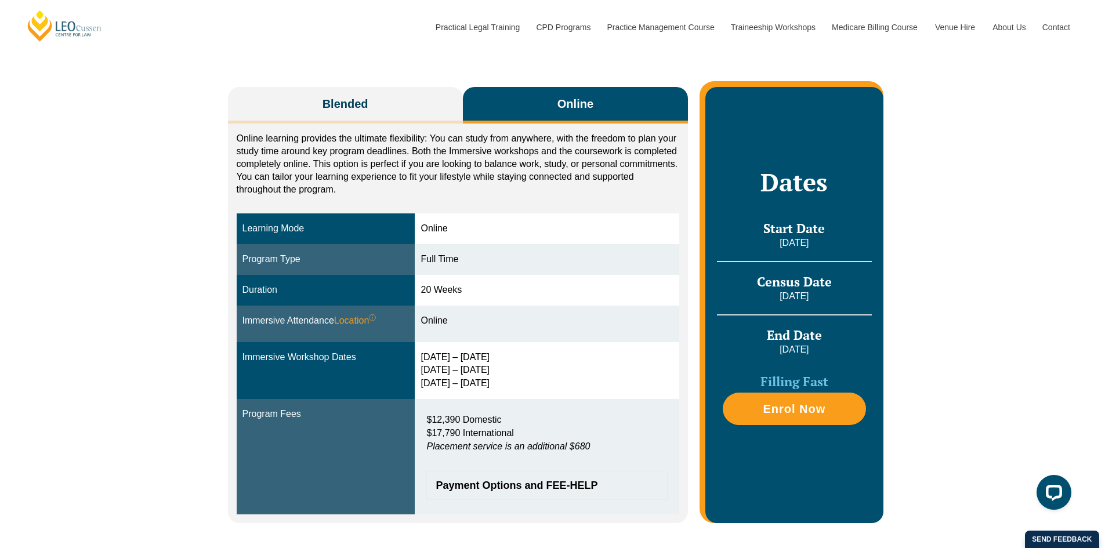
scroll to position [0, 0]
